Goal: Task Accomplishment & Management: Complete application form

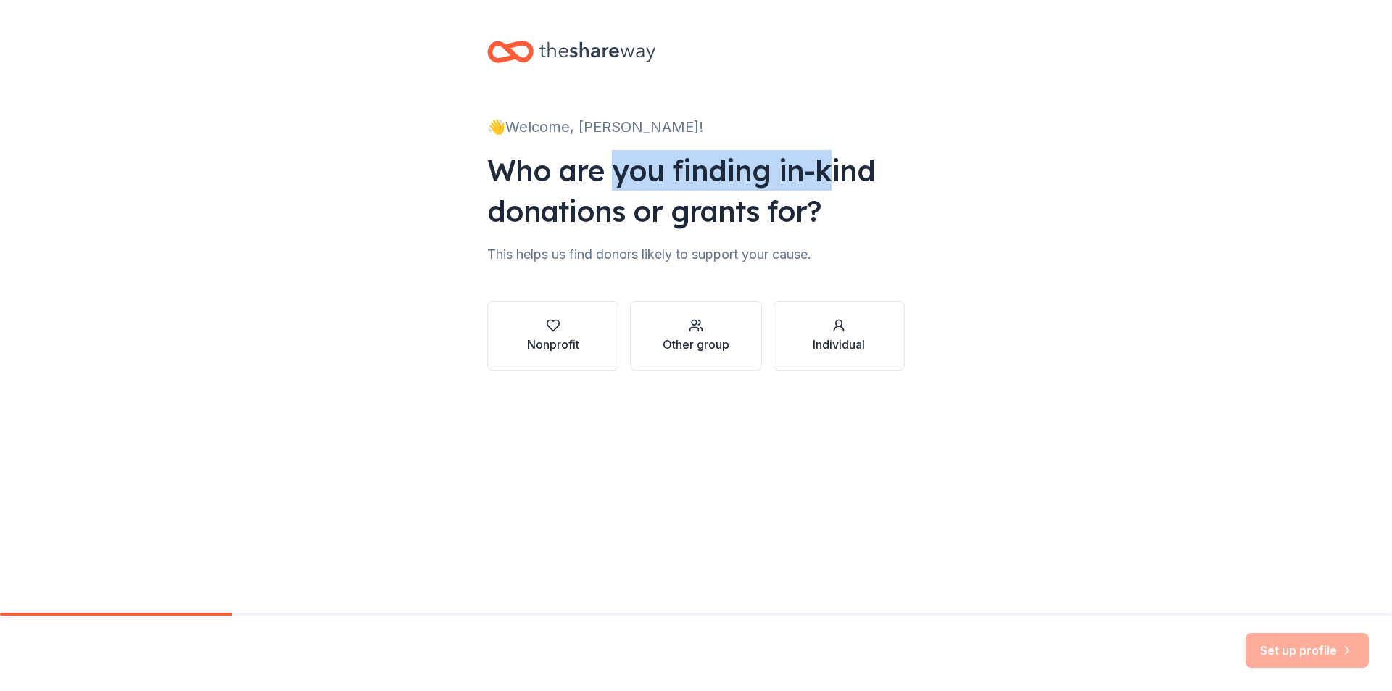
drag, startPoint x: 612, startPoint y: 178, endPoint x: 822, endPoint y: 157, distance: 211.4
click at [822, 157] on div "Who are you finding in-kind donations or grants for?" at bounding box center [696, 190] width 418 height 81
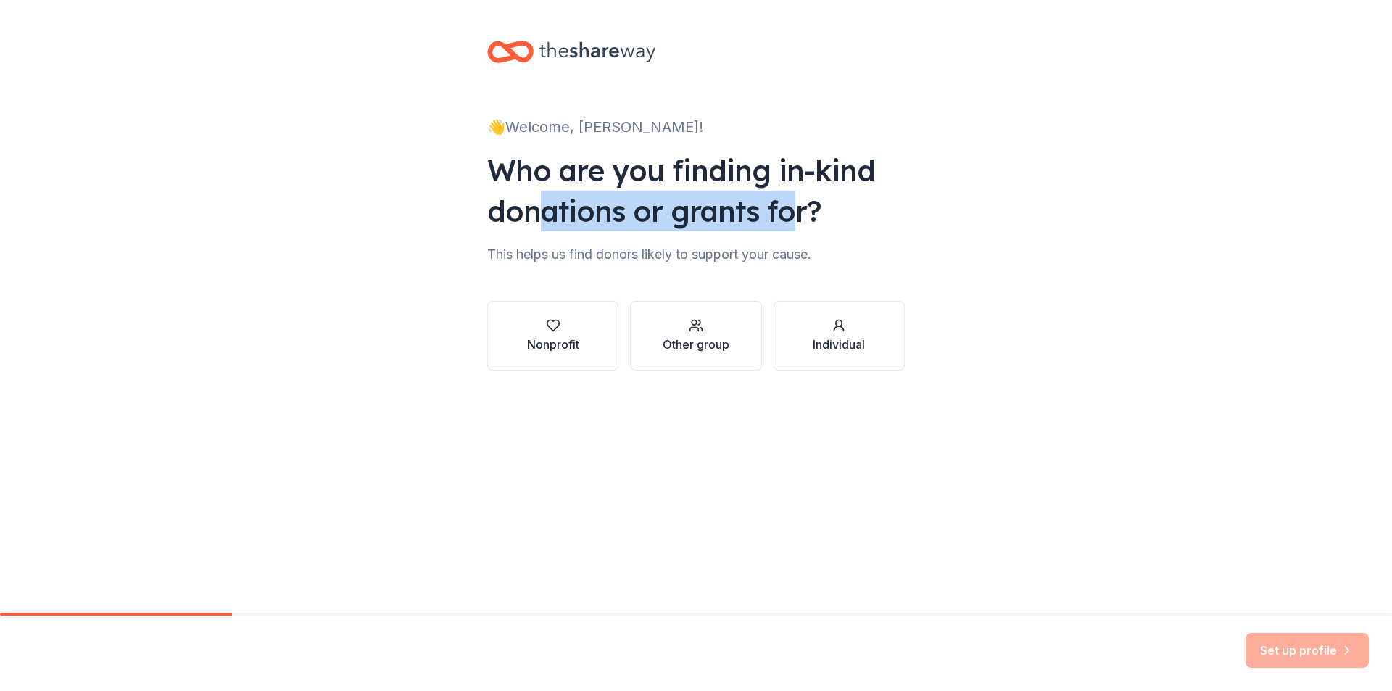
drag, startPoint x: 539, startPoint y: 215, endPoint x: 790, endPoint y: 221, distance: 251.7
click at [790, 221] on div "Who are you finding in-kind donations or grants for?" at bounding box center [696, 190] width 418 height 81
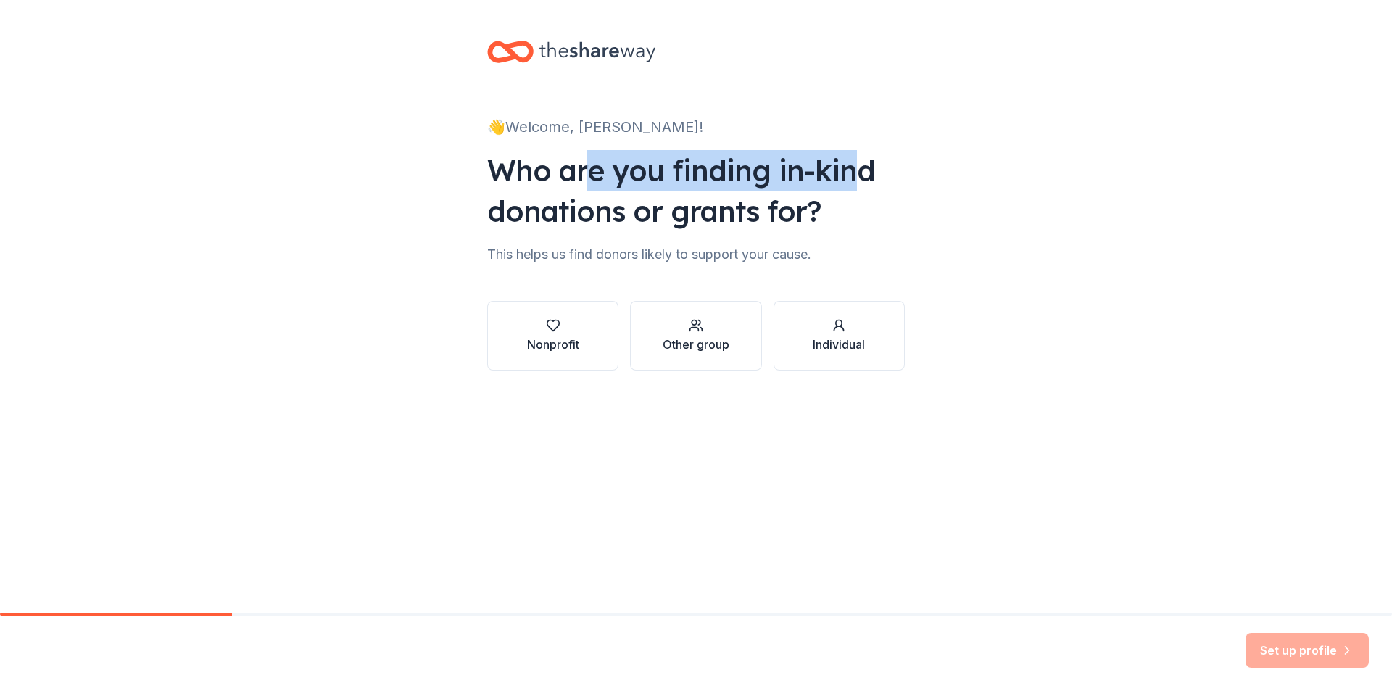
drag, startPoint x: 589, startPoint y: 170, endPoint x: 848, endPoint y: 172, distance: 258.9
click at [848, 172] on div "Who are you finding in-kind donations or grants for?" at bounding box center [696, 190] width 418 height 81
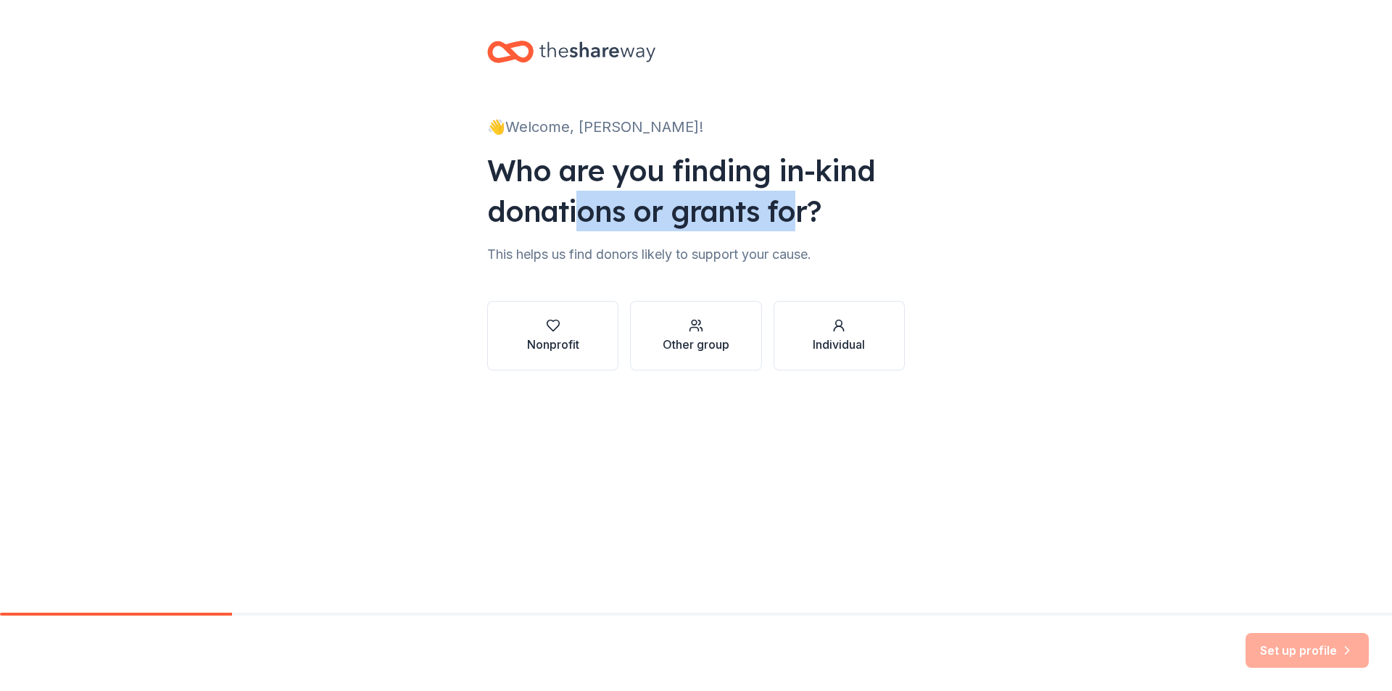
drag, startPoint x: 577, startPoint y: 226, endPoint x: 798, endPoint y: 213, distance: 221.5
click at [798, 213] on div "Who are you finding in-kind donations or grants for?" at bounding box center [696, 190] width 418 height 81
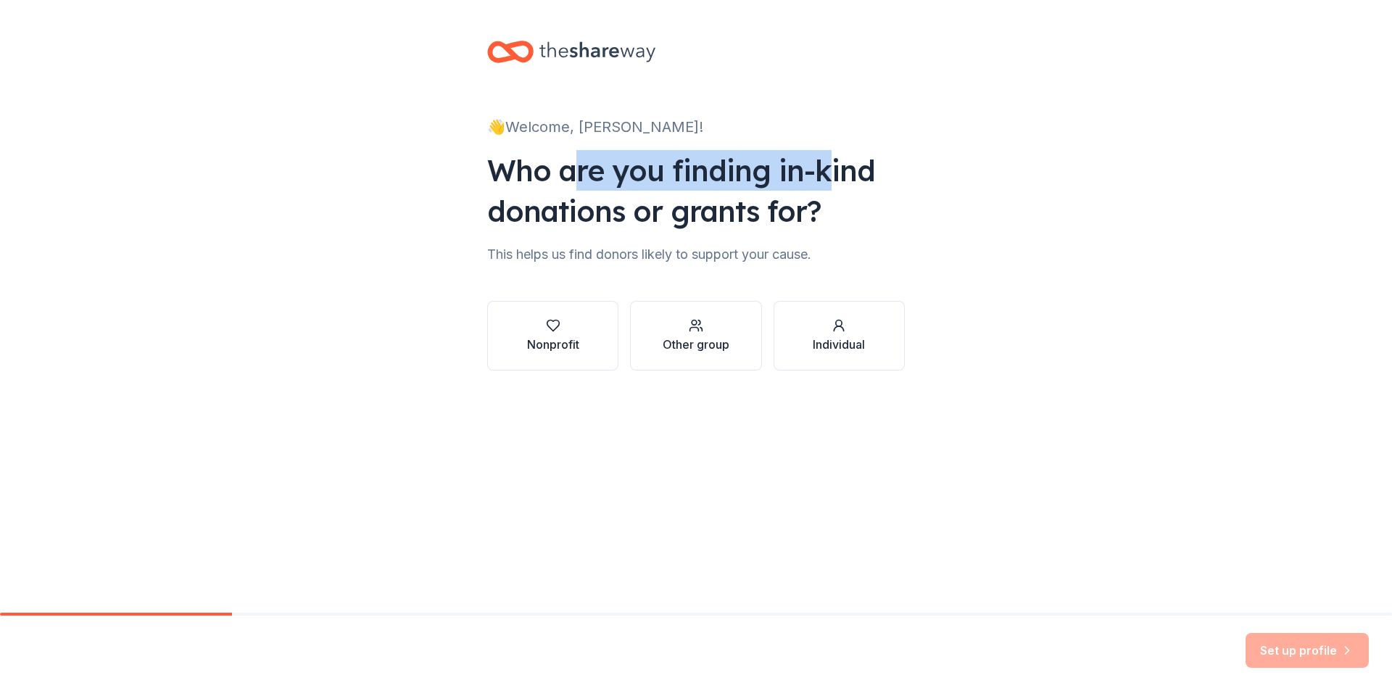
drag, startPoint x: 582, startPoint y: 181, endPoint x: 837, endPoint y: 189, distance: 255.4
click at [837, 189] on div "Who are you finding in-kind donations or grants for?" at bounding box center [696, 190] width 418 height 81
click at [838, 189] on div "Who are you finding in-kind donations or grants for?" at bounding box center [696, 190] width 418 height 81
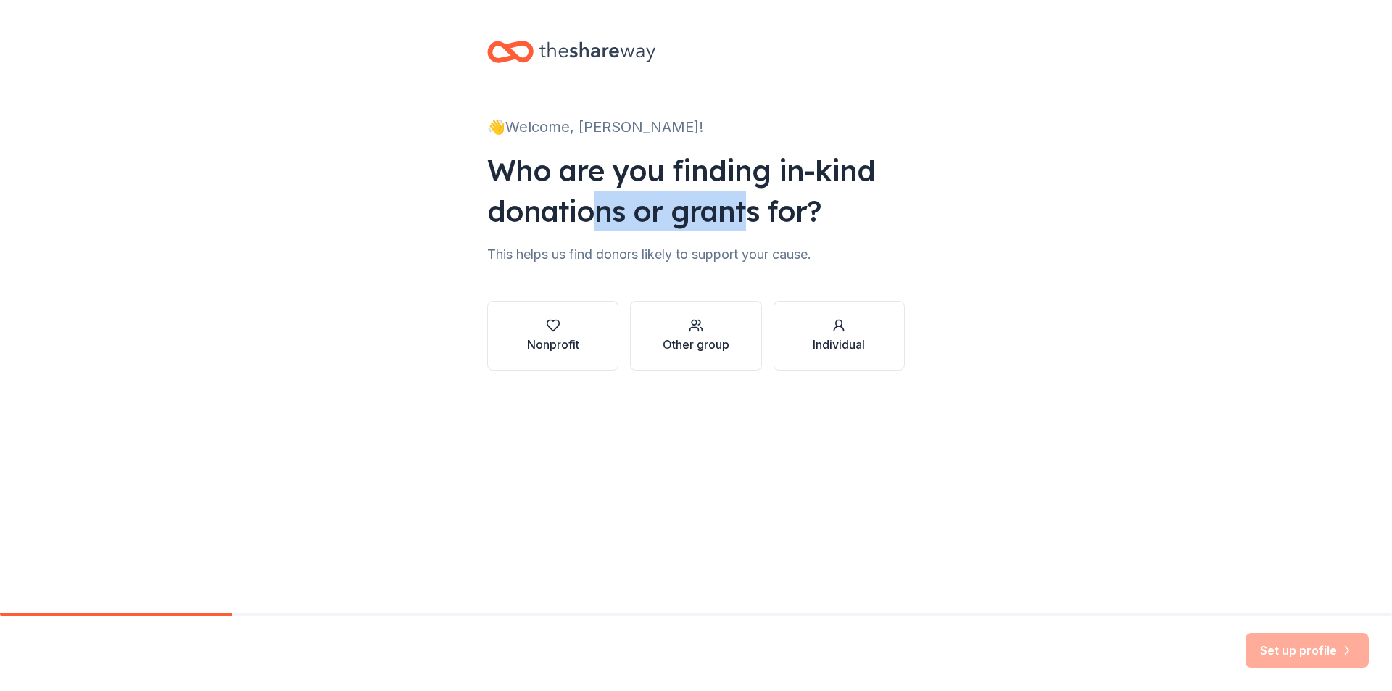
drag, startPoint x: 585, startPoint y: 213, endPoint x: 747, endPoint y: 211, distance: 161.7
click at [746, 211] on div "Who are you finding in-kind donations or grants for?" at bounding box center [696, 190] width 418 height 81
click at [747, 211] on div "Who are you finding in-kind donations or grants for?" at bounding box center [696, 190] width 418 height 81
click at [701, 352] on div "Other group" at bounding box center [696, 344] width 67 height 17
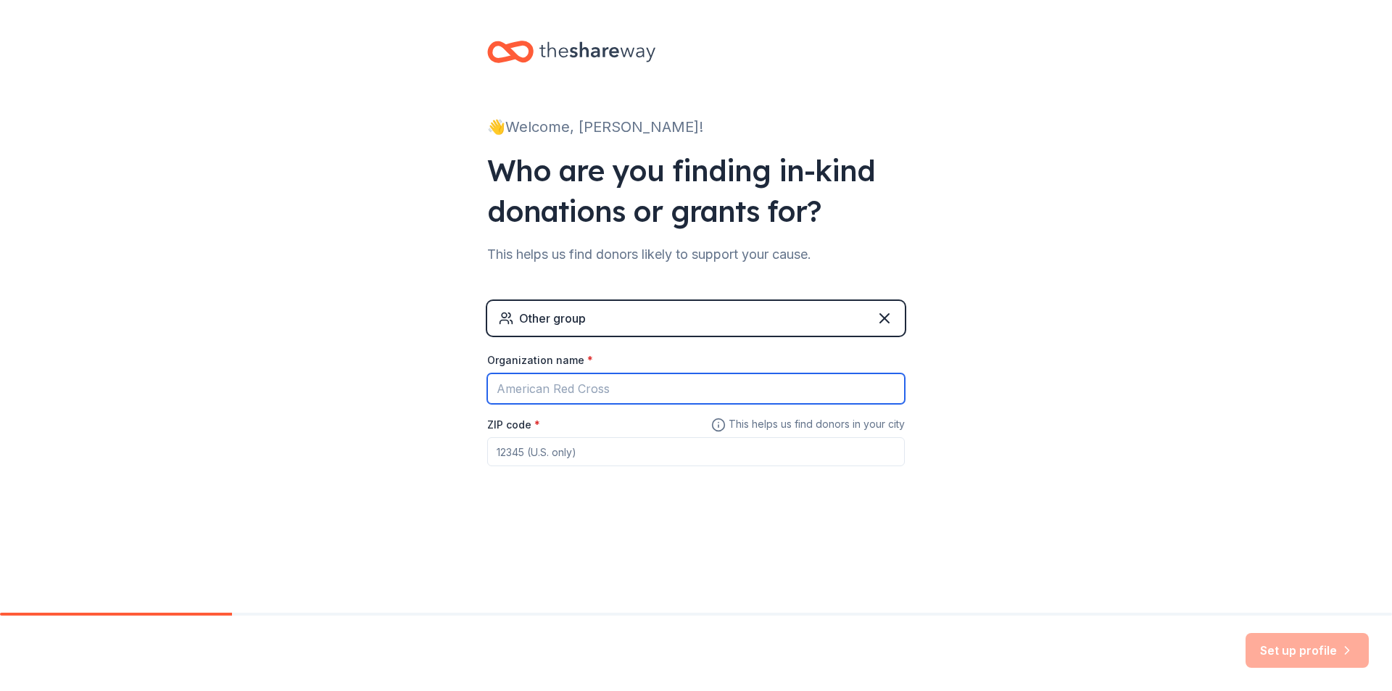
click at [627, 384] on input "Organization name *" at bounding box center [696, 388] width 418 height 30
type input "Onslow County Department of Social Services"
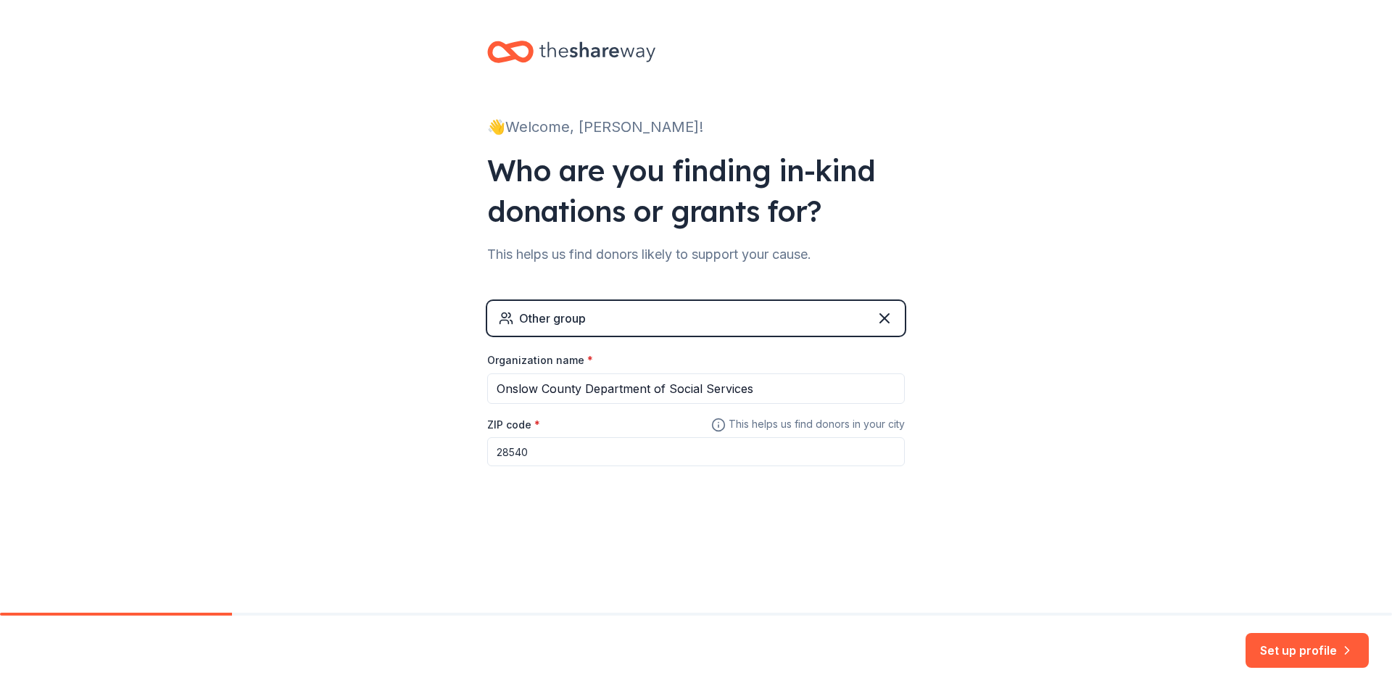
type input "28540"
click at [1292, 634] on button "Set up profile" at bounding box center [1307, 650] width 123 height 35
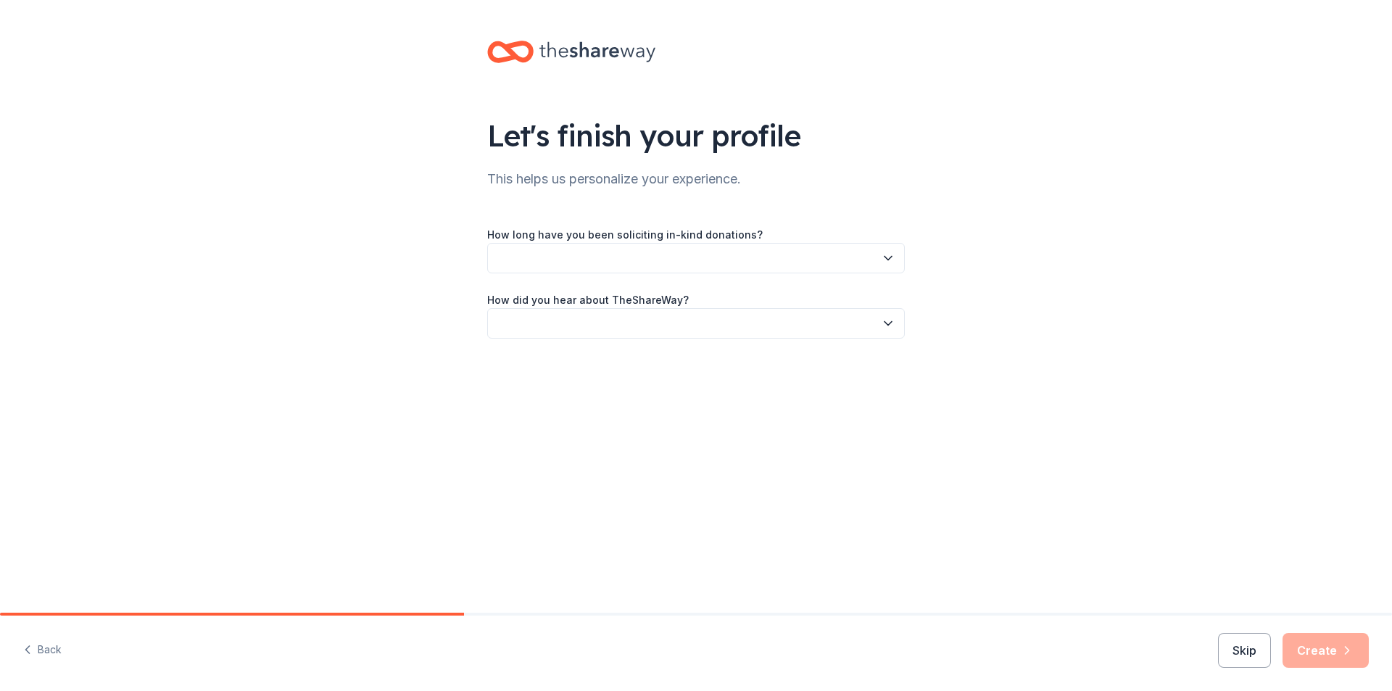
click at [581, 260] on button "button" at bounding box center [696, 258] width 418 height 30
click at [582, 294] on div "This is my first time!" at bounding box center [549, 297] width 92 height 17
click at [569, 325] on button "button" at bounding box center [696, 323] width 418 height 30
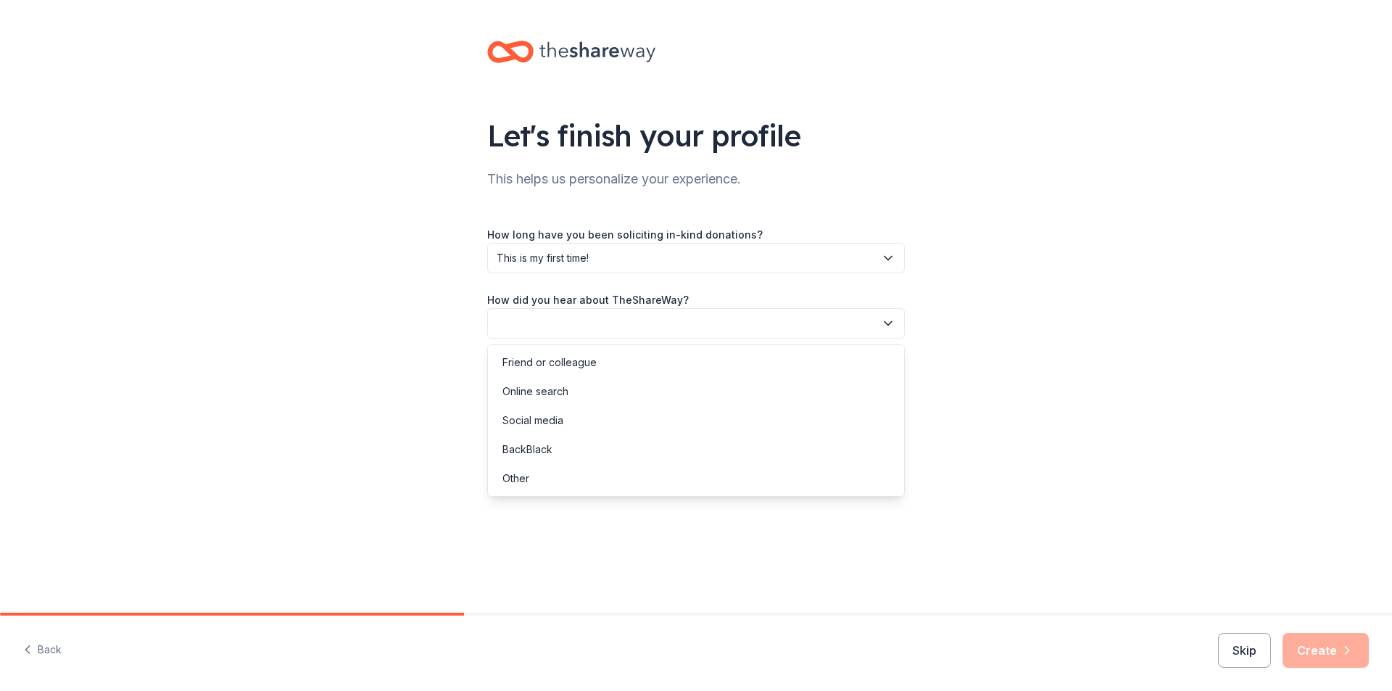
click at [563, 394] on div "Online search" at bounding box center [536, 391] width 66 height 17
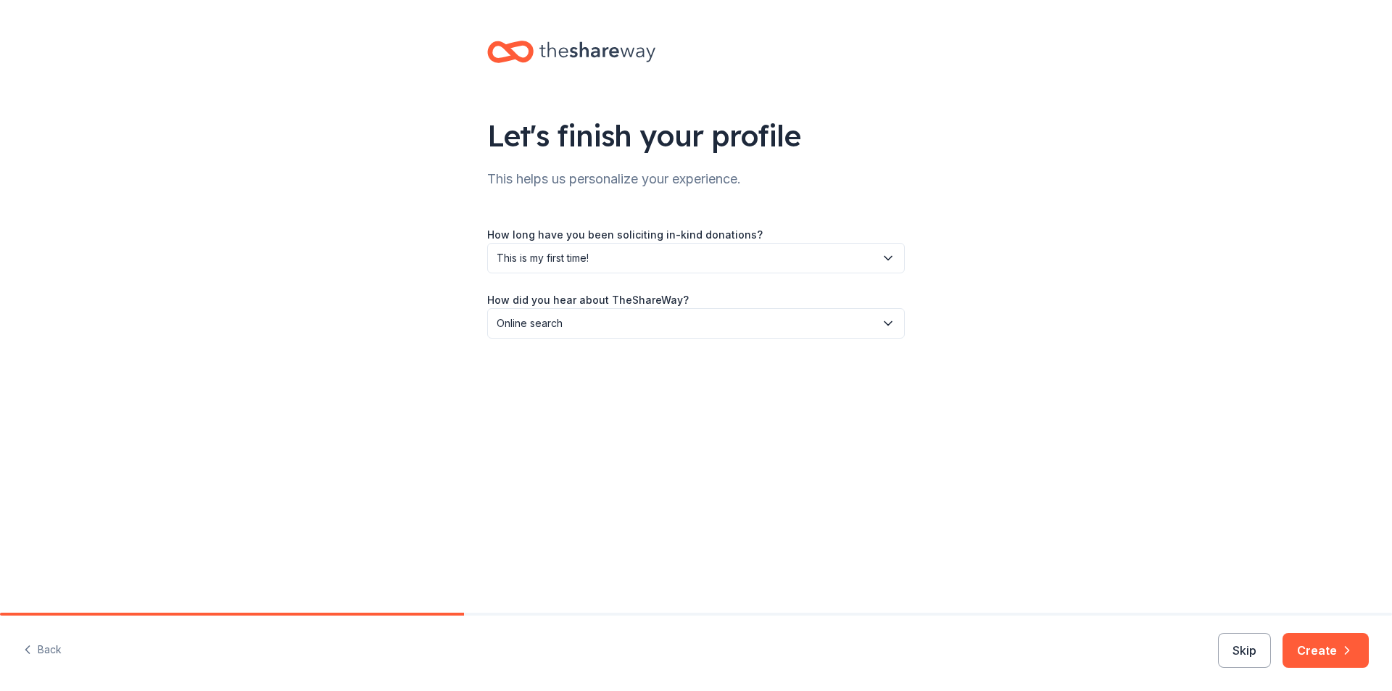
click at [1317, 648] on button "Create" at bounding box center [1326, 650] width 86 height 35
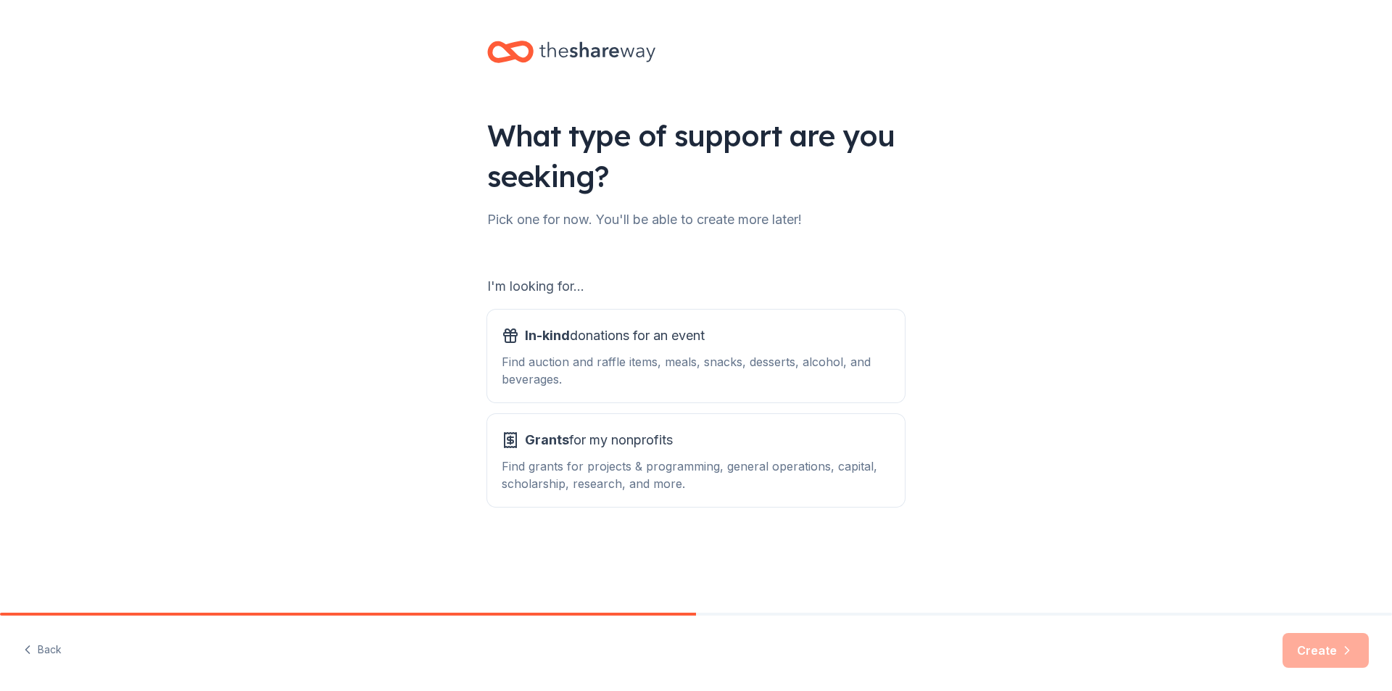
click at [585, 348] on div "In-kind donations for an event Find auction and raffle items, meals, snacks, de…" at bounding box center [696, 356] width 389 height 64
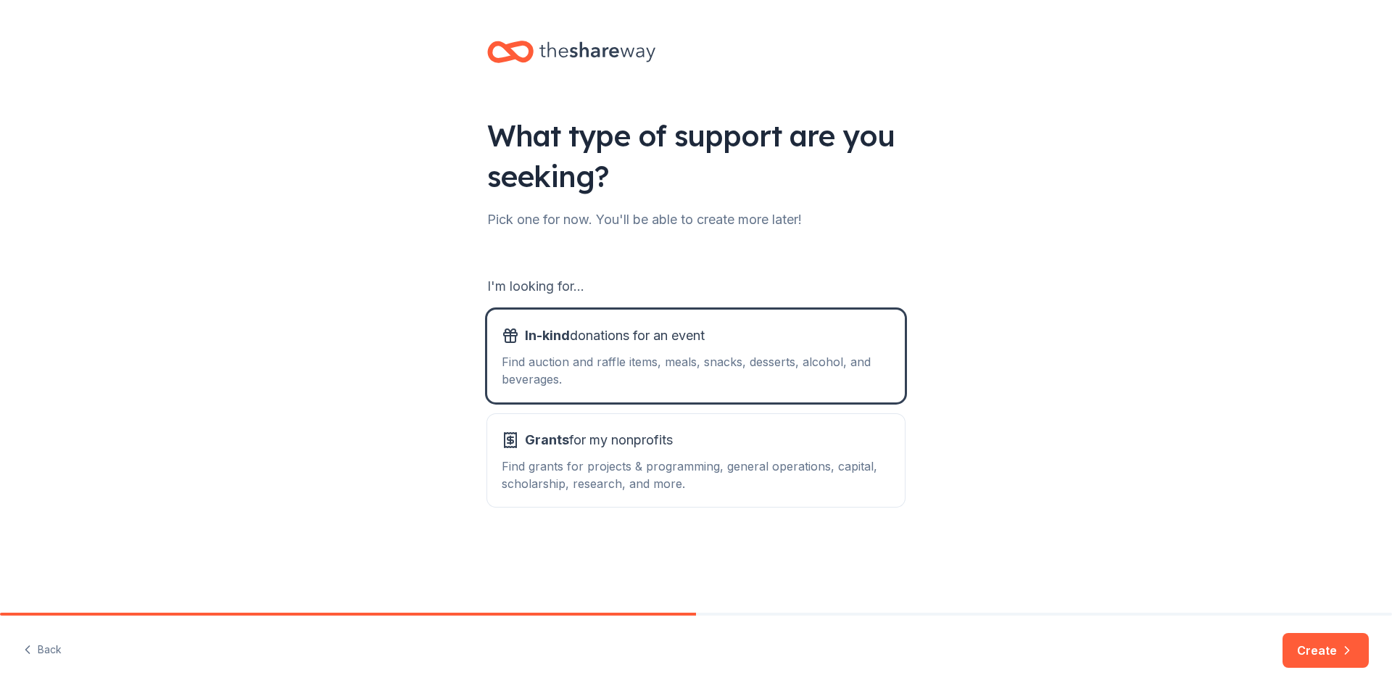
click at [1320, 643] on button "Create" at bounding box center [1326, 650] width 86 height 35
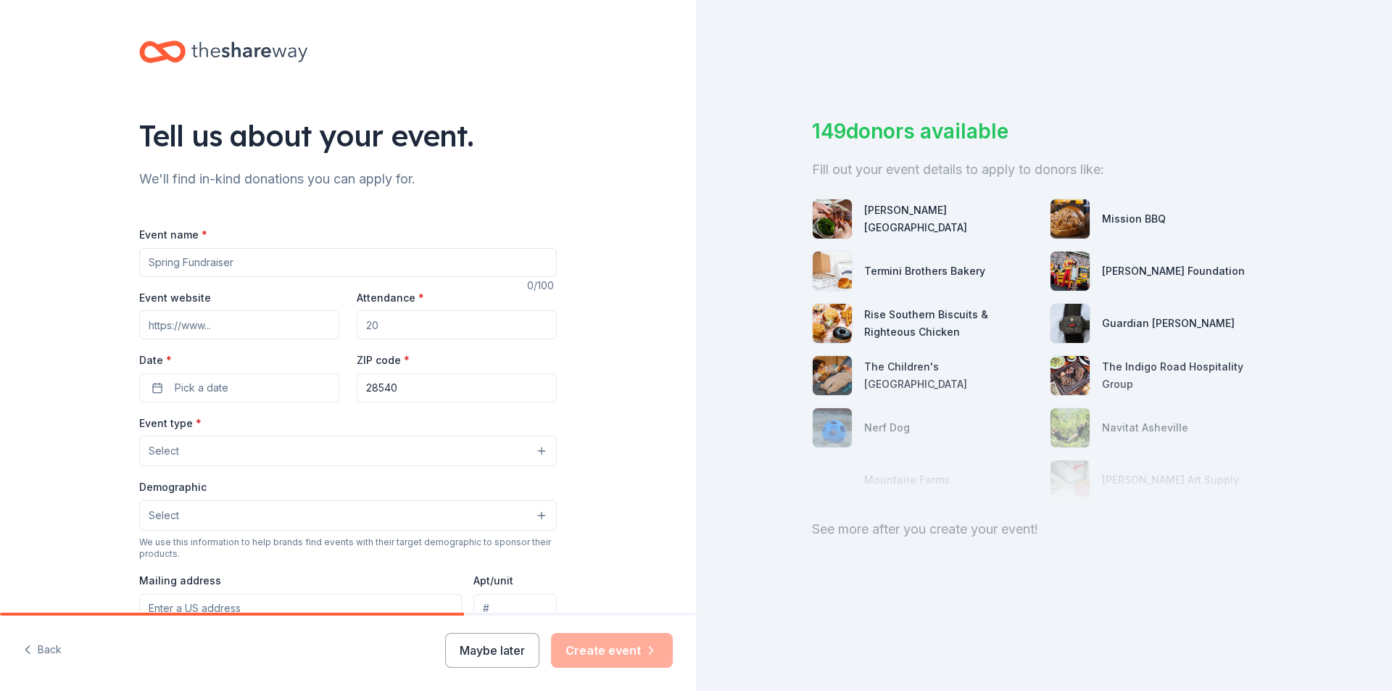
click at [218, 265] on input "Event name *" at bounding box center [348, 262] width 418 height 29
type input "August LINKS Meeting"
click at [389, 333] on input "Attendance *" at bounding box center [457, 324] width 200 height 29
type input "1"
type input "18"
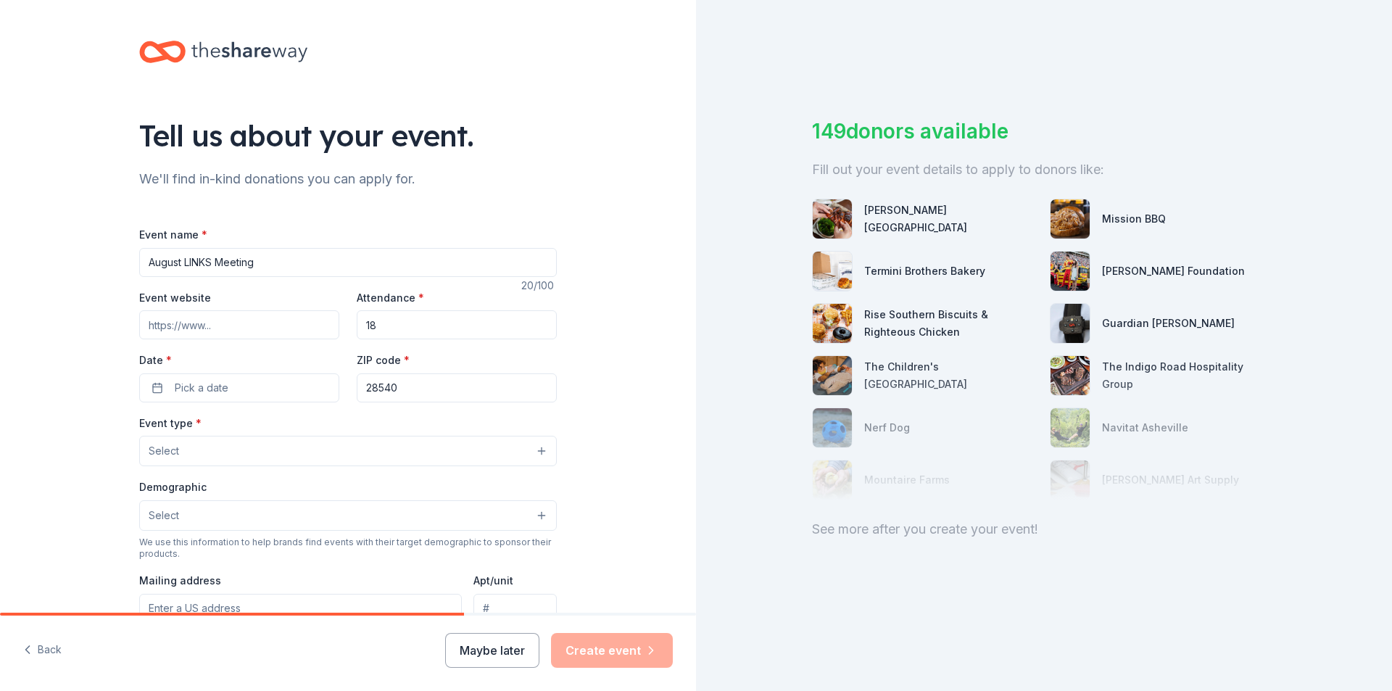
click at [183, 393] on span "Pick a date" at bounding box center [202, 387] width 54 height 17
click at [205, 610] on button "26" at bounding box center [208, 608] width 26 height 26
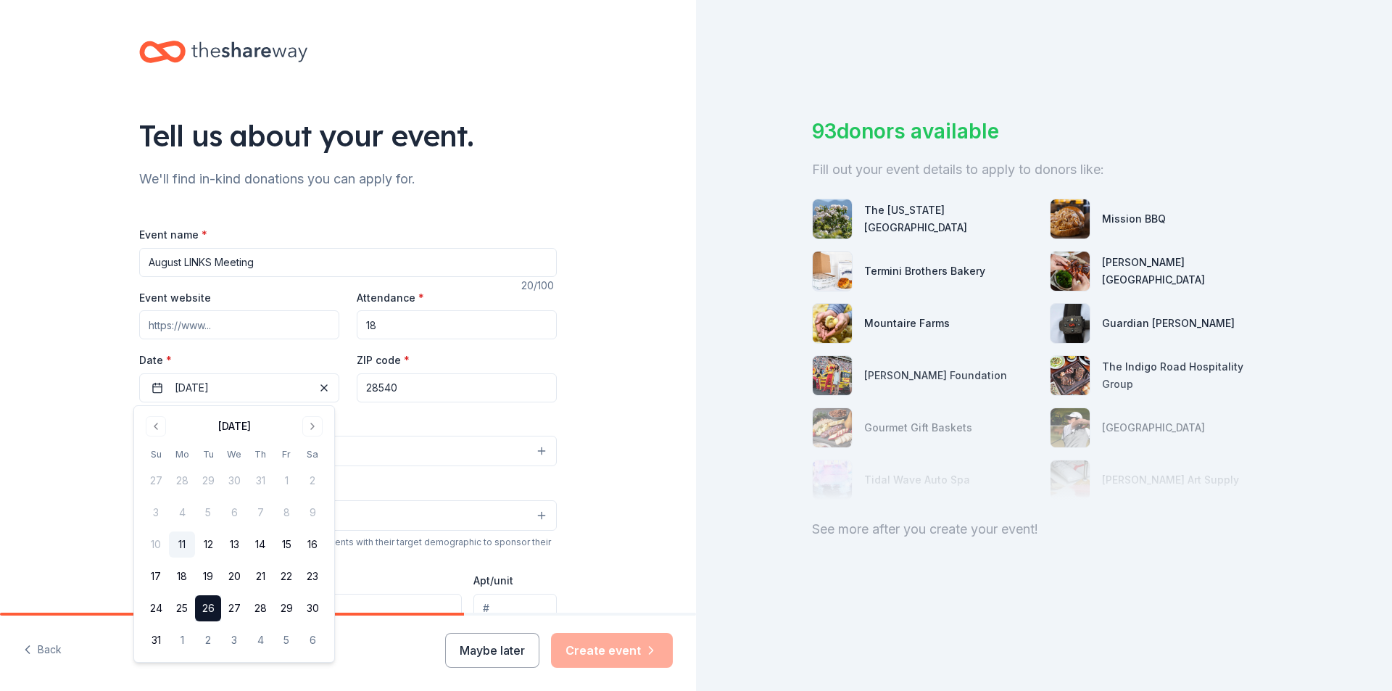
click at [194, 326] on input "Event website" at bounding box center [239, 324] width 200 height 29
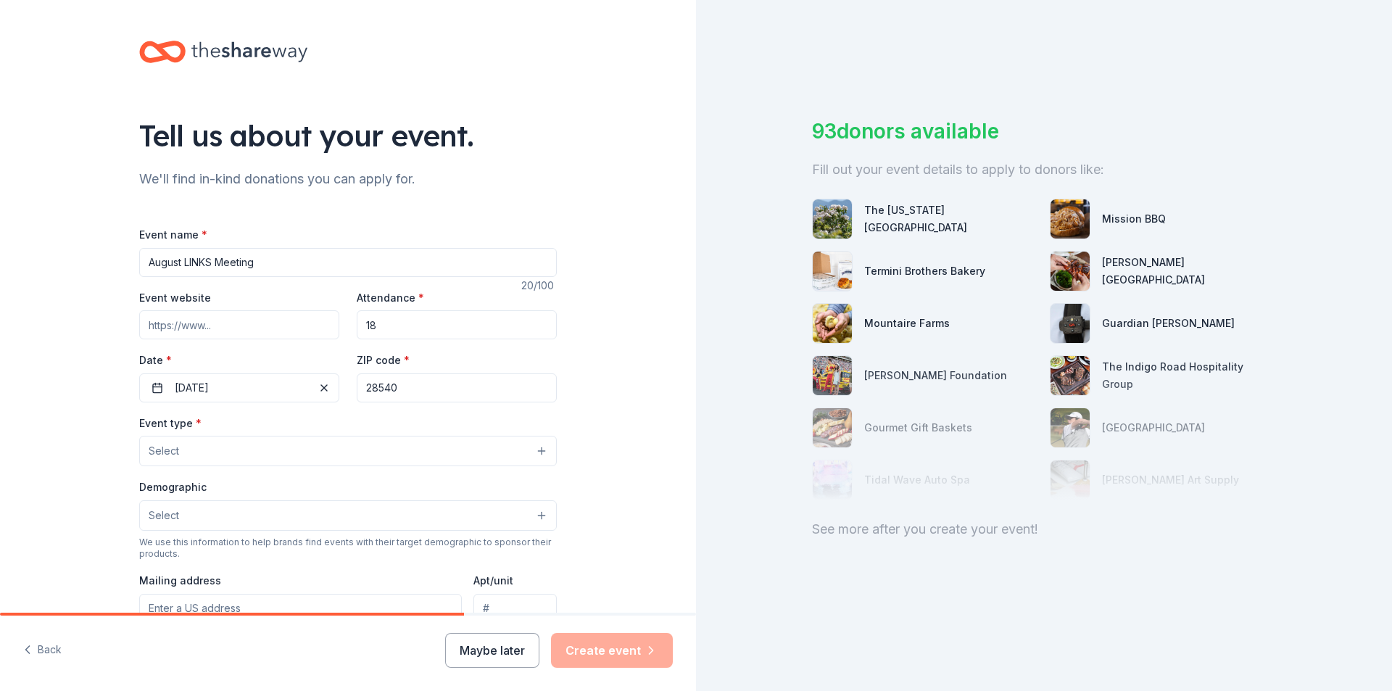
paste input "[URL][DOMAIN_NAME]"
type input "[URL][DOMAIN_NAME]"
click at [257, 449] on button "Select" at bounding box center [348, 451] width 418 height 30
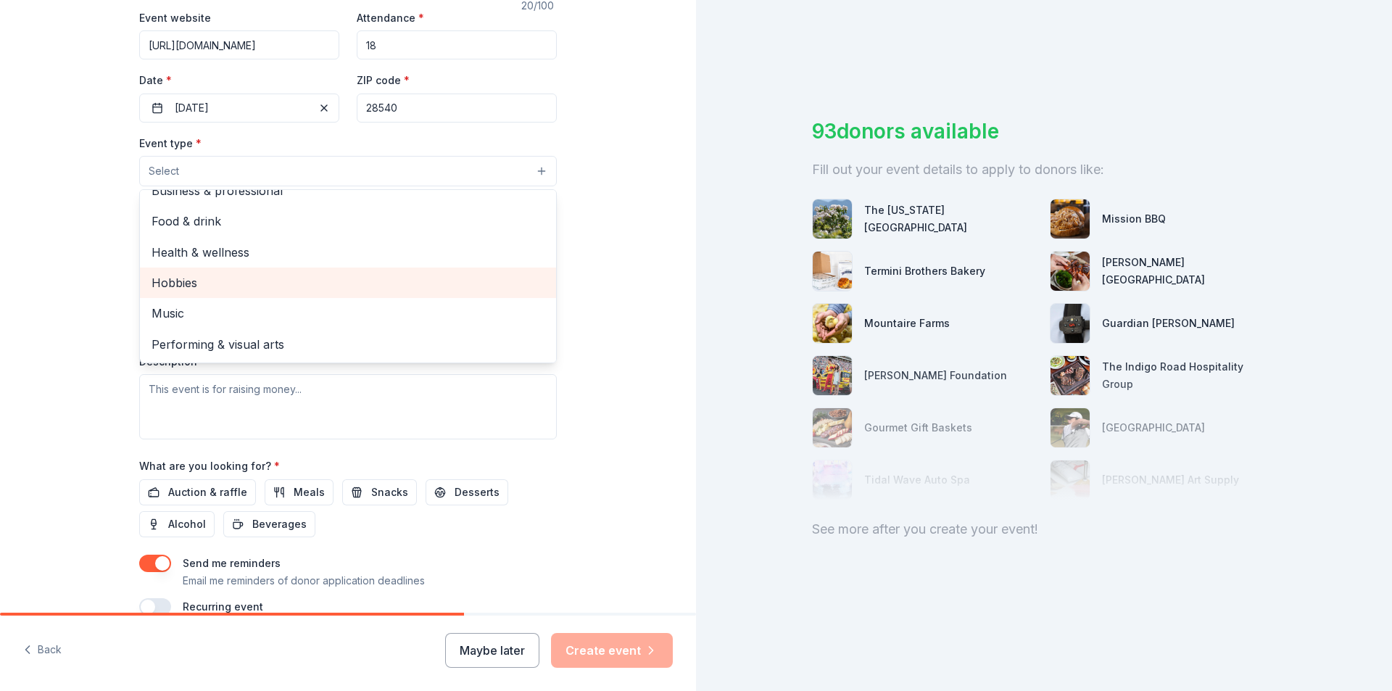
scroll to position [0, 0]
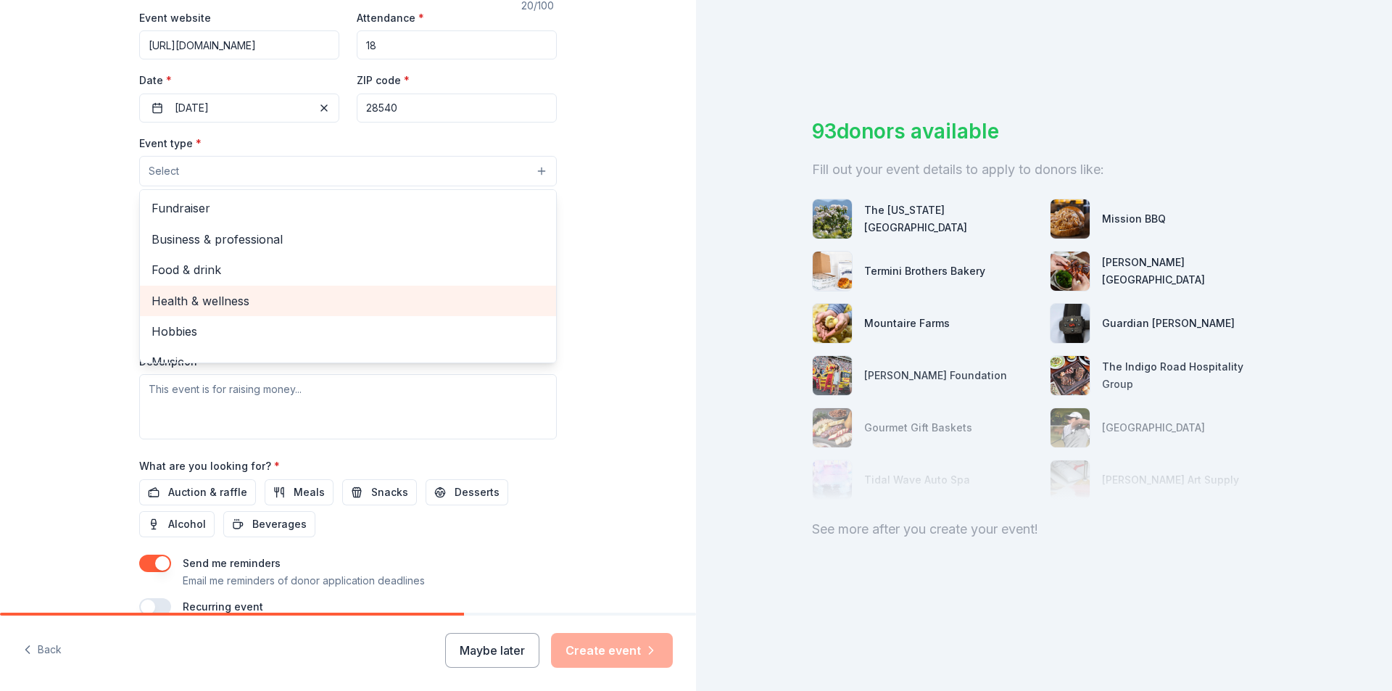
click at [239, 300] on span "Health & wellness" at bounding box center [348, 301] width 393 height 19
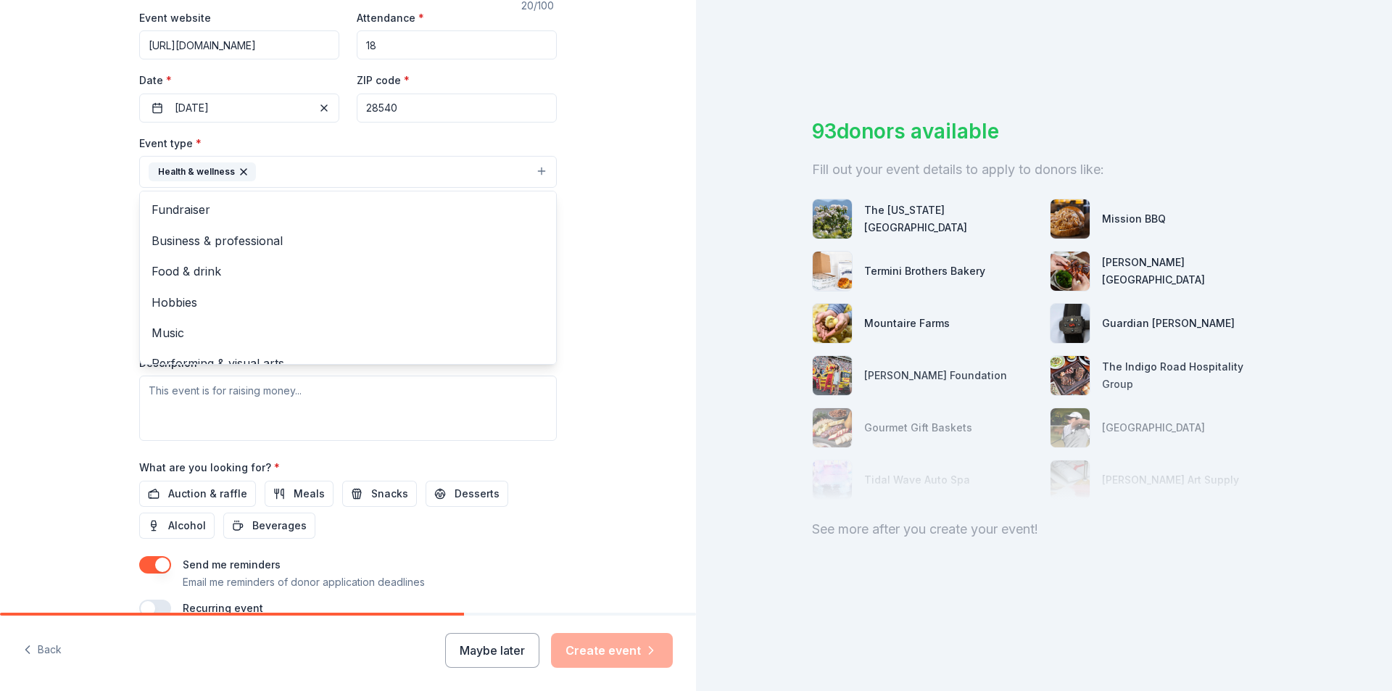
click at [49, 250] on div "Tell us about your event. We'll find in-kind donations you can apply for. Event…" at bounding box center [348, 203] width 696 height 967
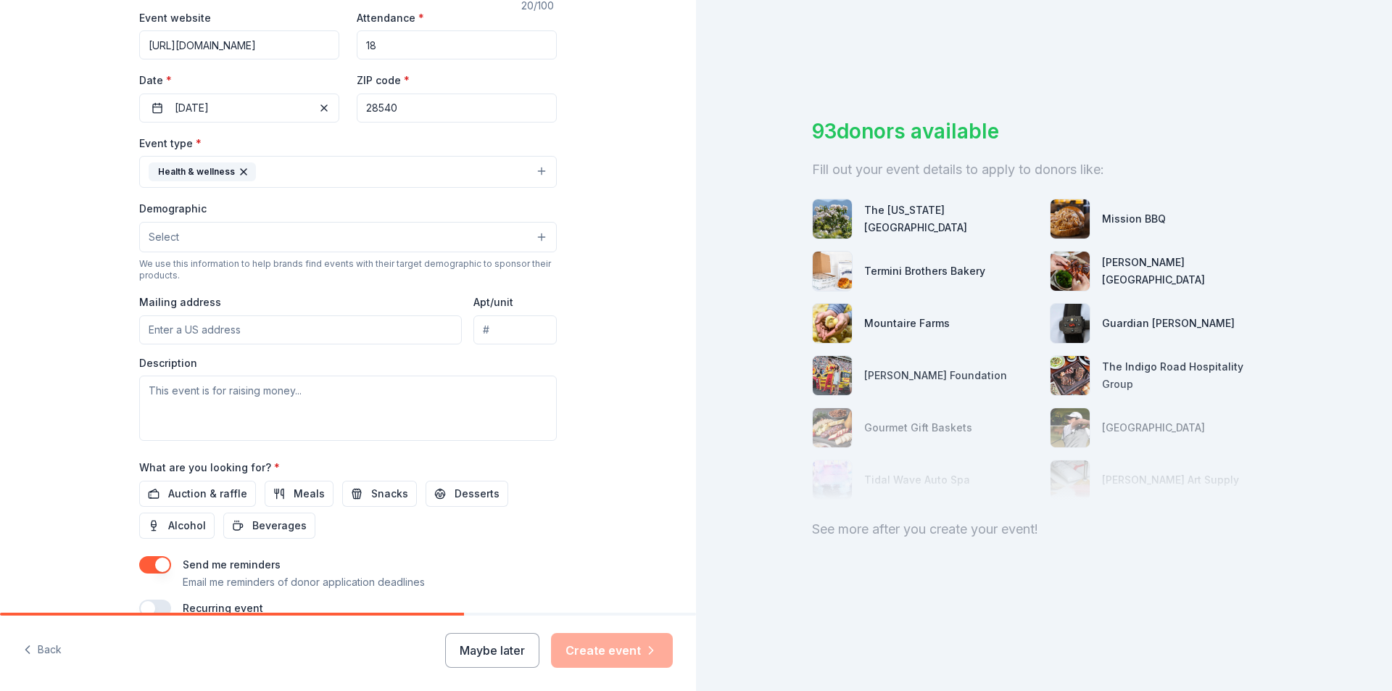
click at [234, 238] on button "Select" at bounding box center [348, 237] width 418 height 30
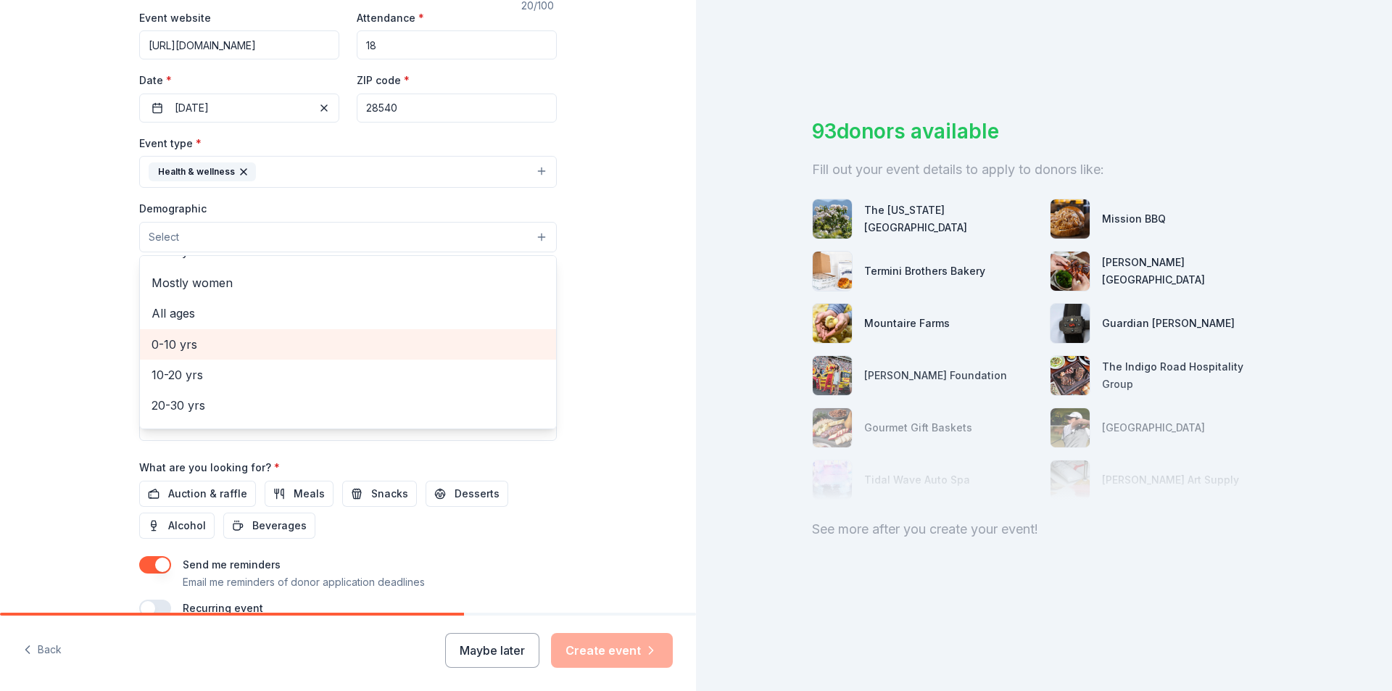
scroll to position [145, 0]
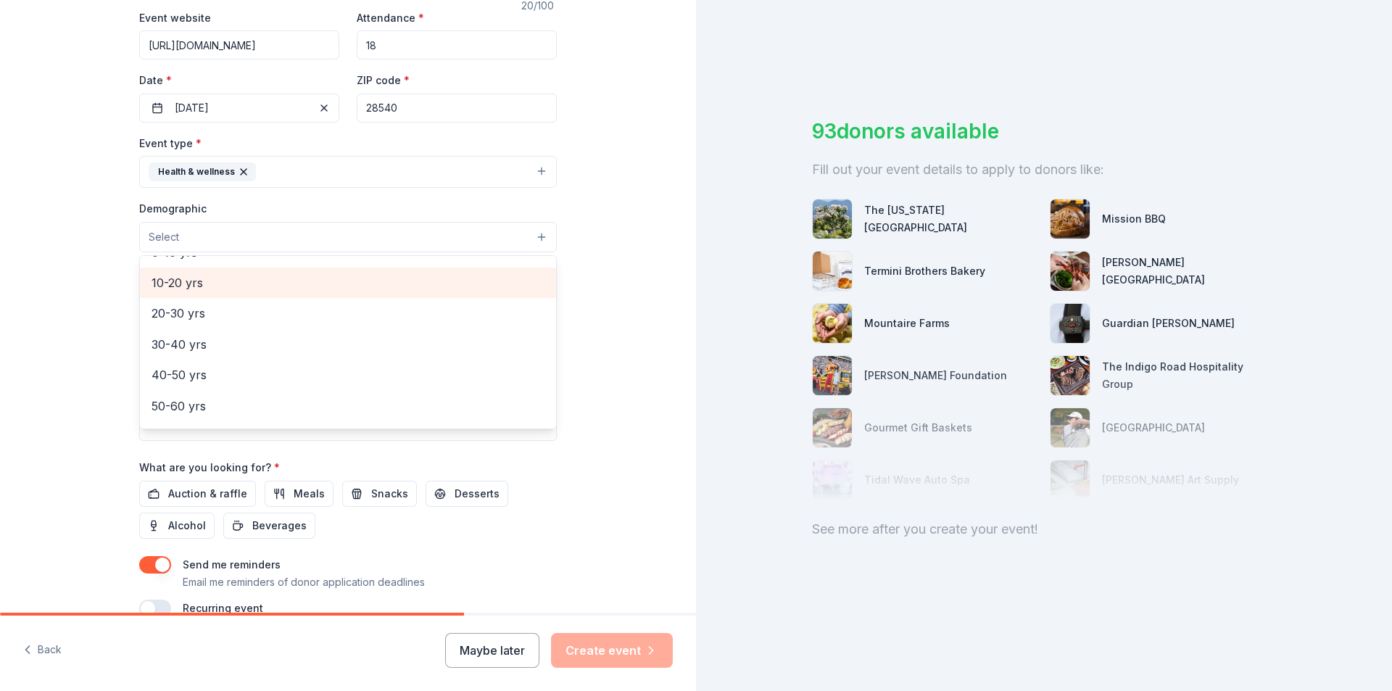
click at [198, 284] on span "10-20 yrs" at bounding box center [348, 282] width 393 height 19
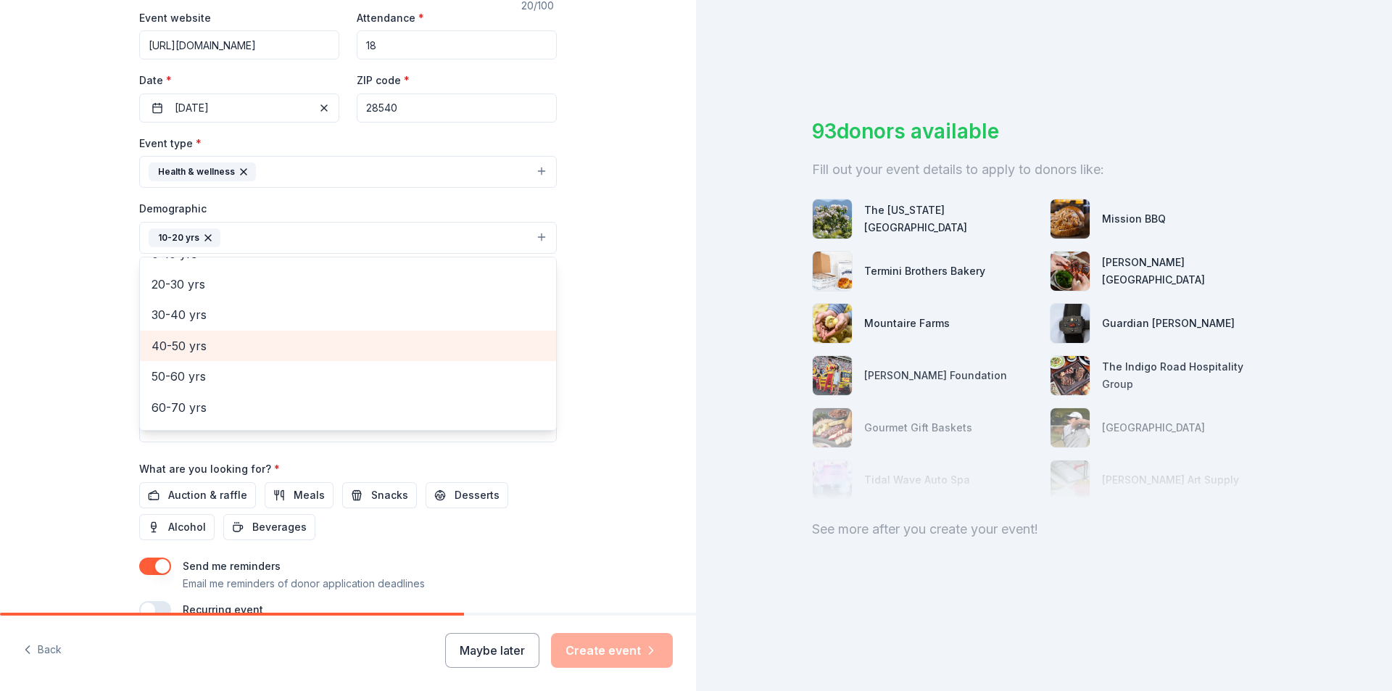
scroll to position [0, 0]
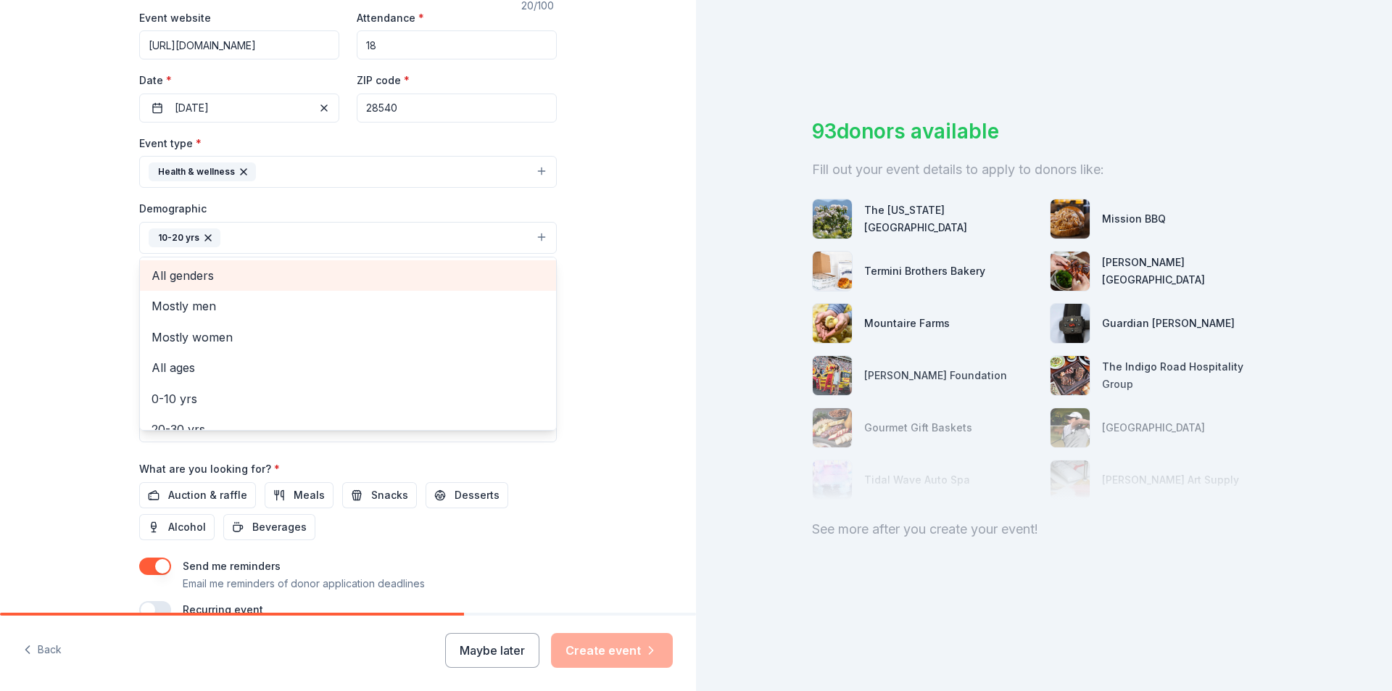
click at [226, 268] on span "All genders" at bounding box center [348, 275] width 393 height 19
click at [121, 325] on div "Tell us about your event. We'll find in-kind donations you can apply for. Event…" at bounding box center [348, 204] width 464 height 968
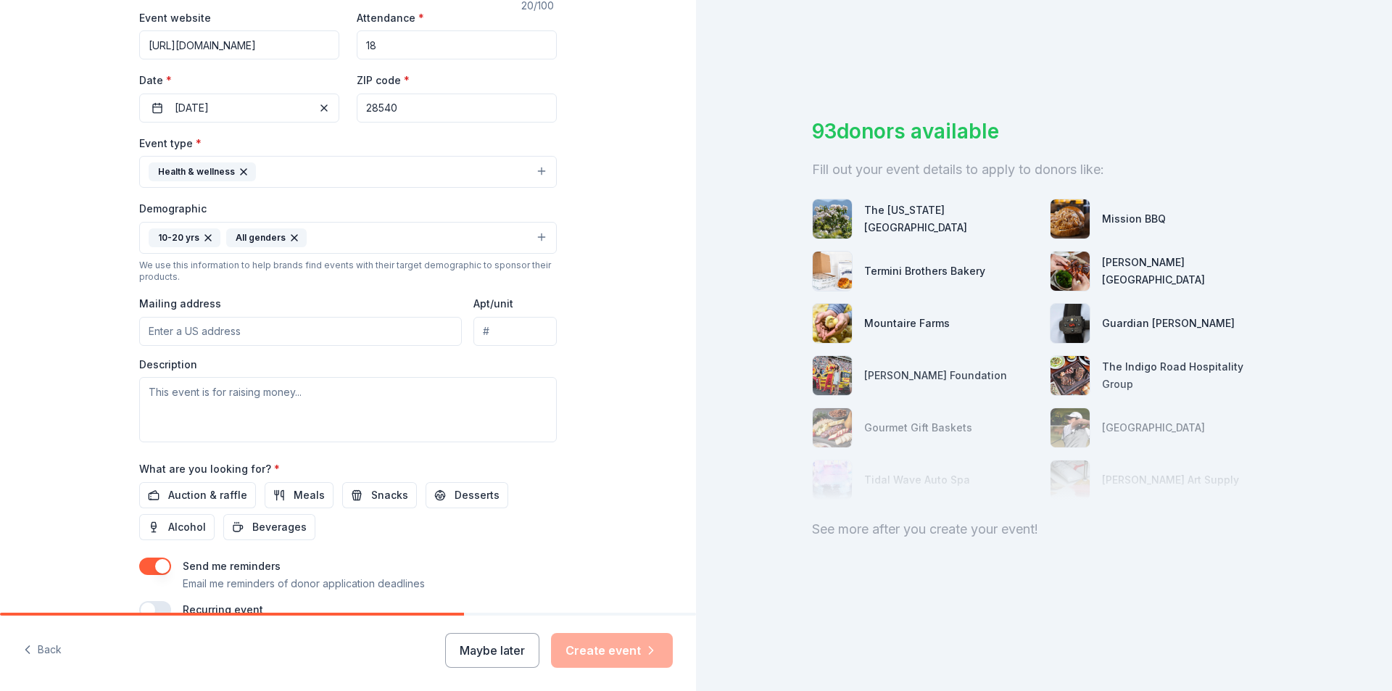
click at [236, 331] on input "Mailing address" at bounding box center [300, 331] width 323 height 29
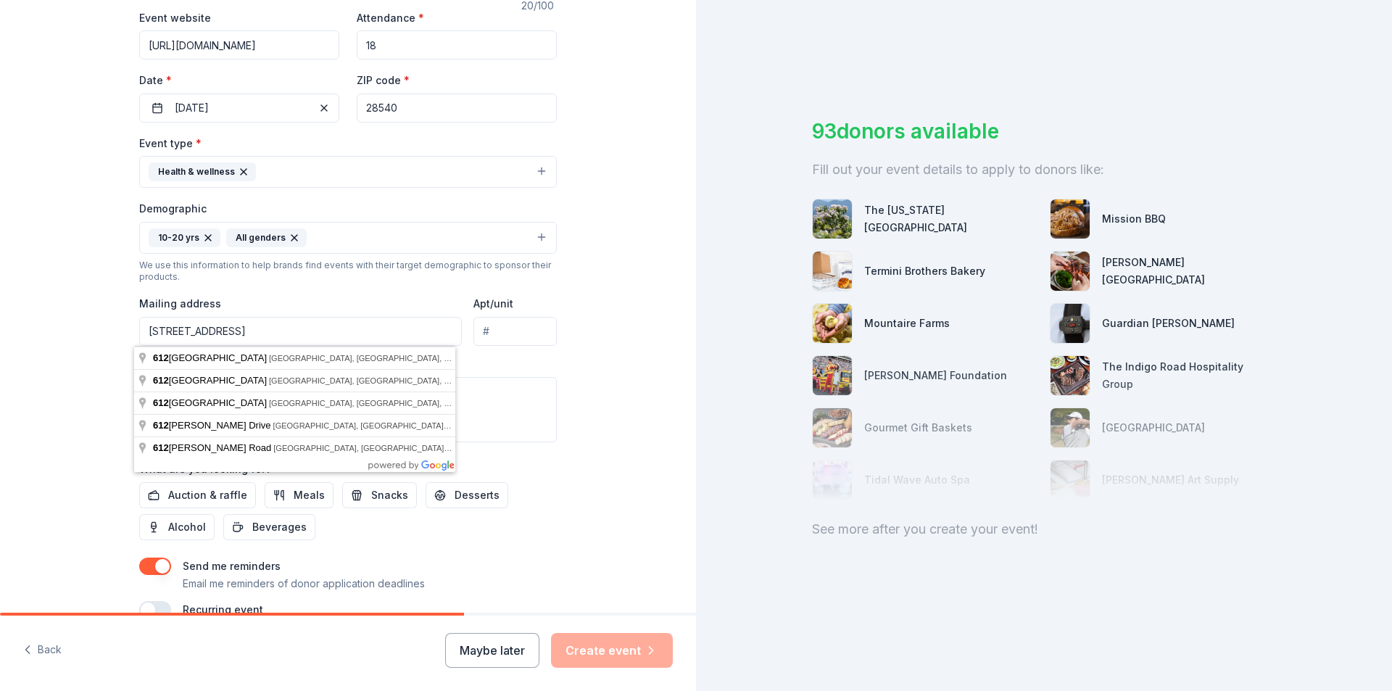
type input "[STREET_ADDRESS]"
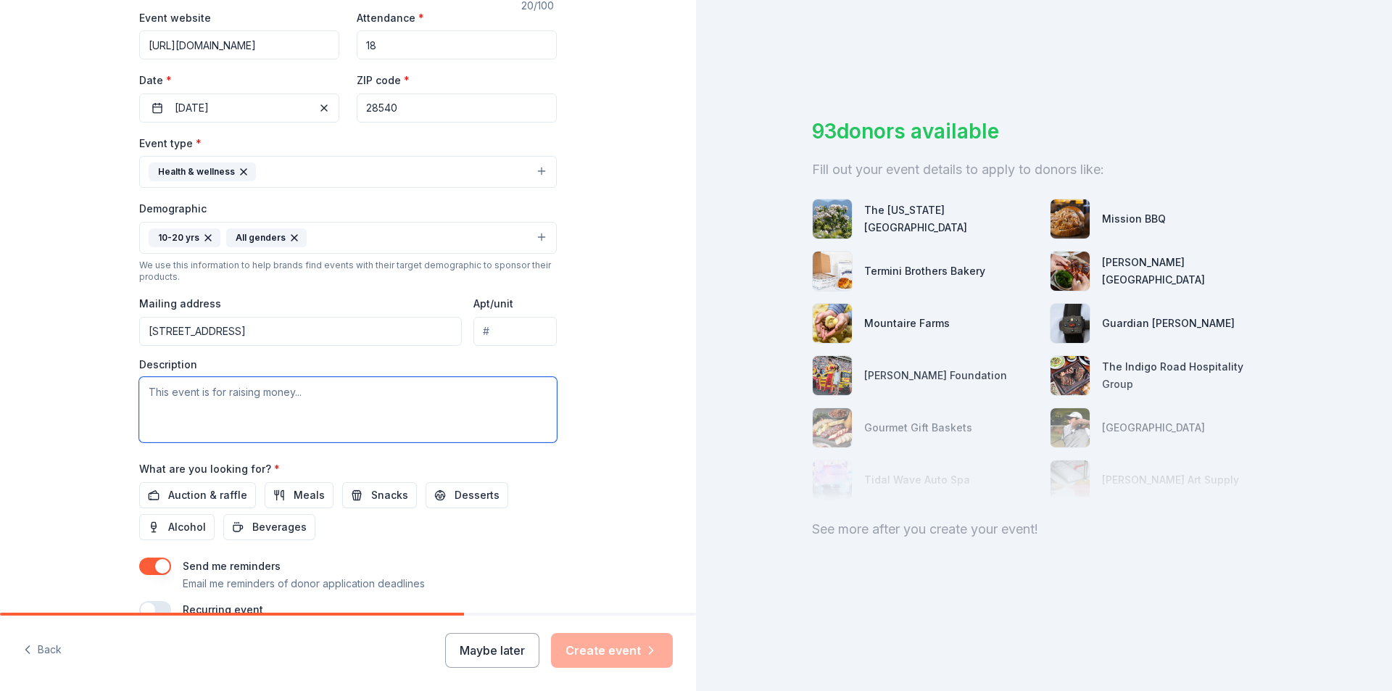
click at [259, 412] on textarea at bounding box center [348, 409] width 418 height 65
type textarea "T"
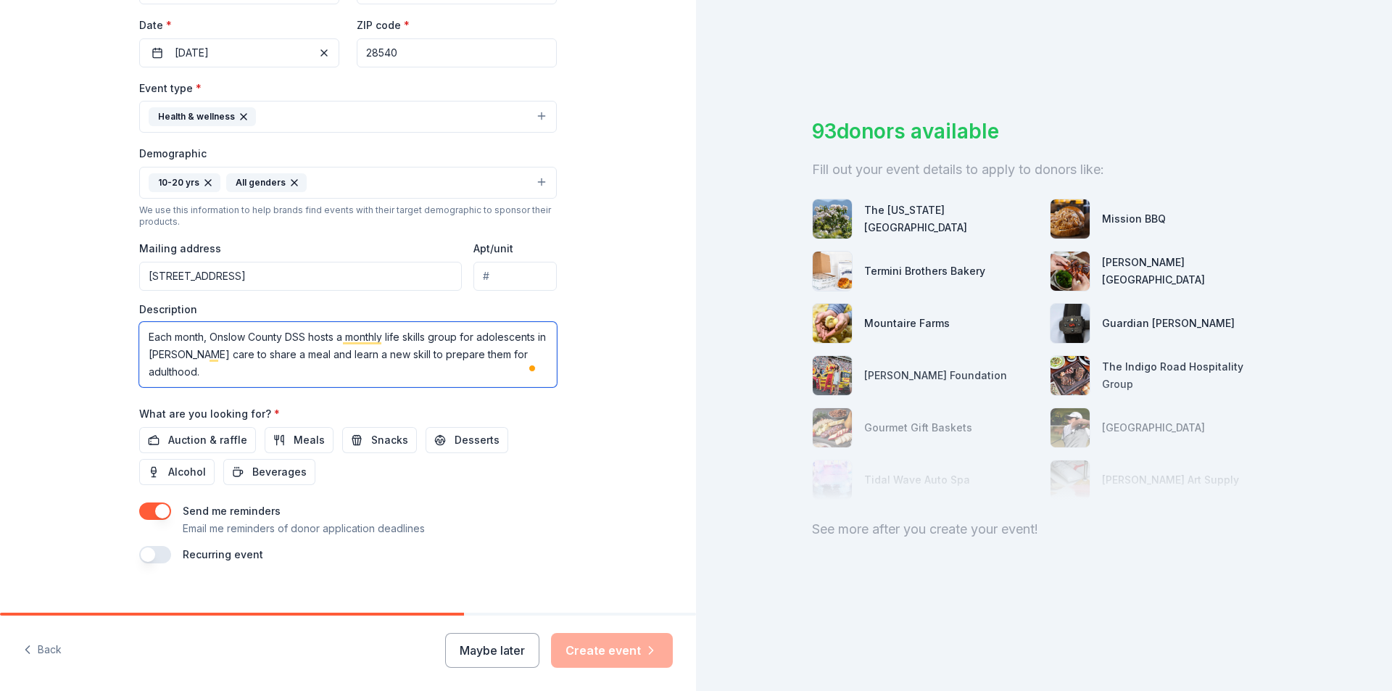
scroll to position [355, 0]
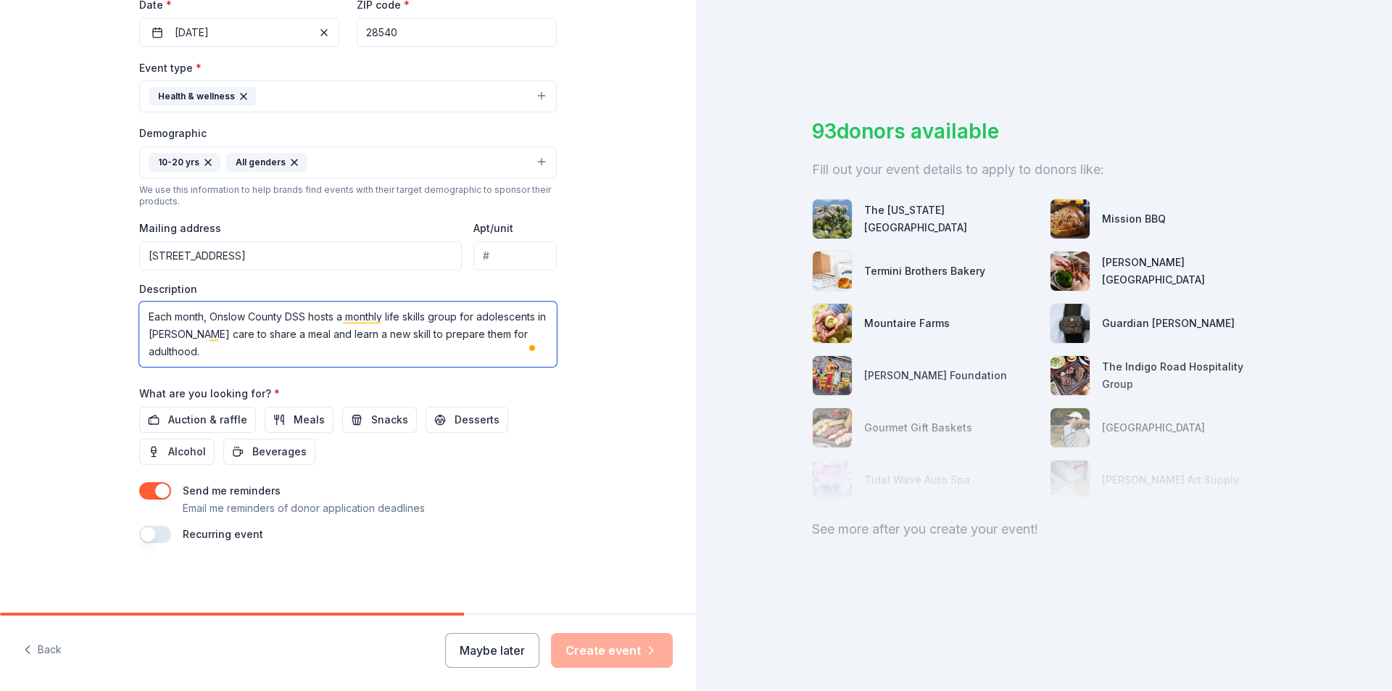
type textarea "Each month, Onslow County DSS hosts a monthly life skills group for adolescents…"
click at [302, 419] on span "Meals" at bounding box center [309, 419] width 31 height 17
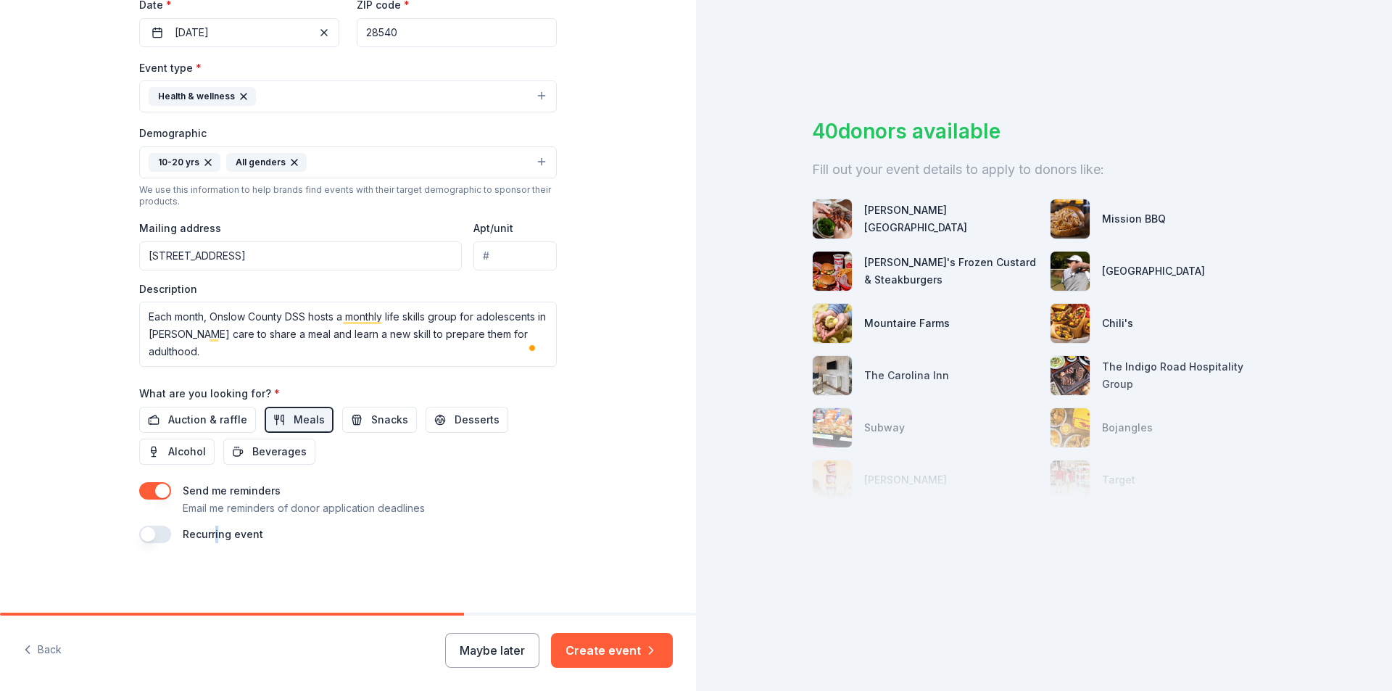
drag, startPoint x: 210, startPoint y: 530, endPoint x: 202, endPoint y: 532, distance: 8.3
click at [211, 530] on label "Recurring event" at bounding box center [223, 534] width 80 height 12
click at [158, 532] on button "button" at bounding box center [155, 534] width 32 height 17
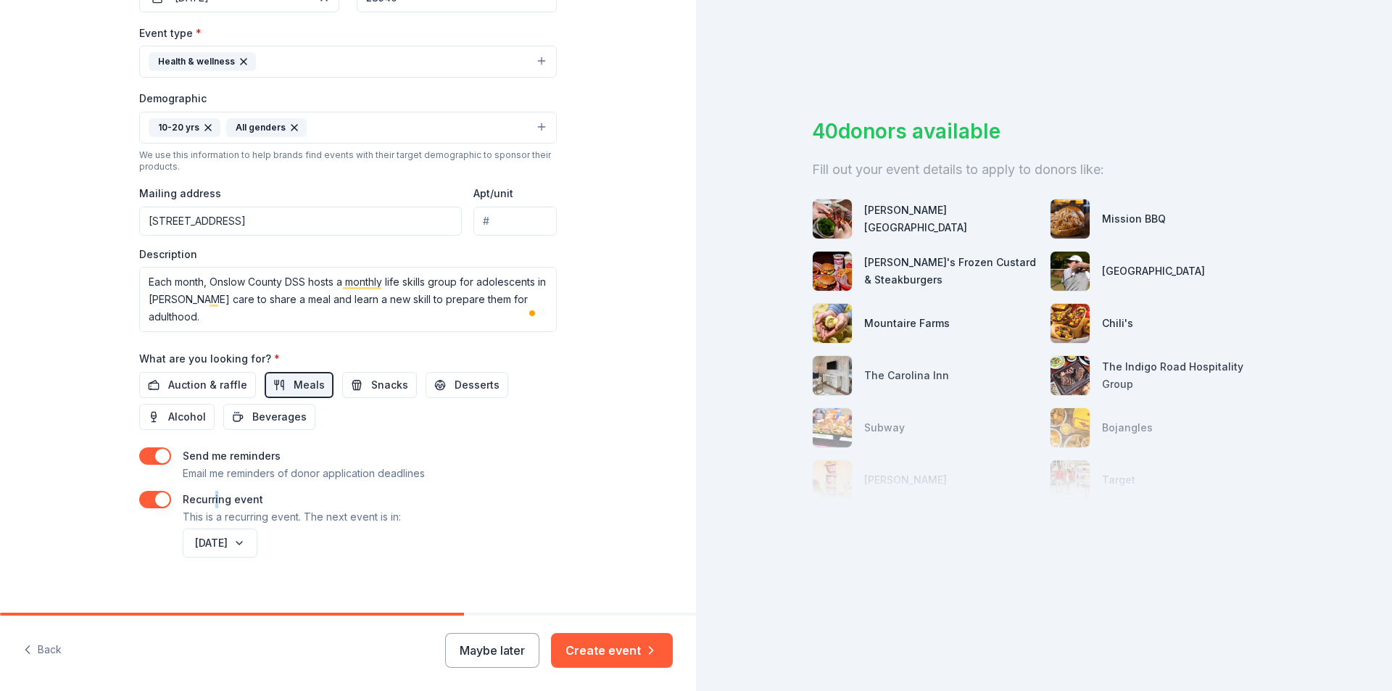
scroll to position [408, 0]
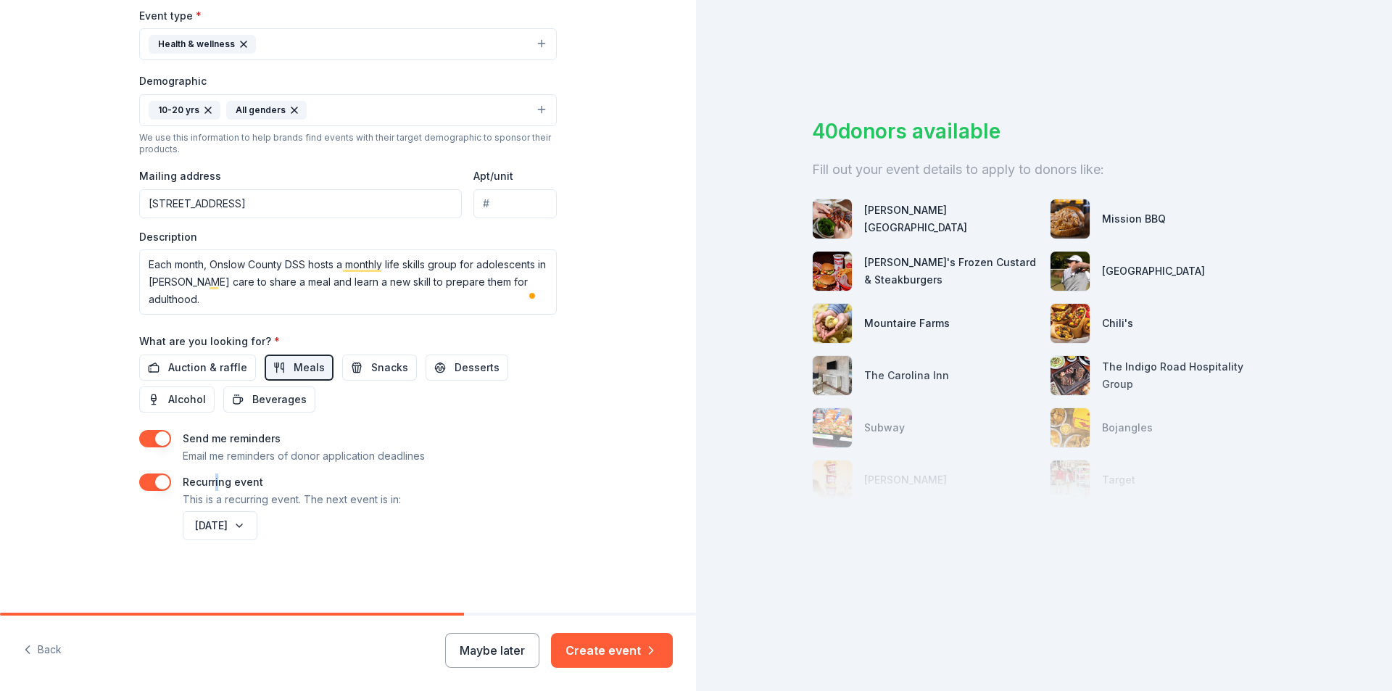
click at [257, 526] on button "[DATE]" at bounding box center [220, 525] width 75 height 29
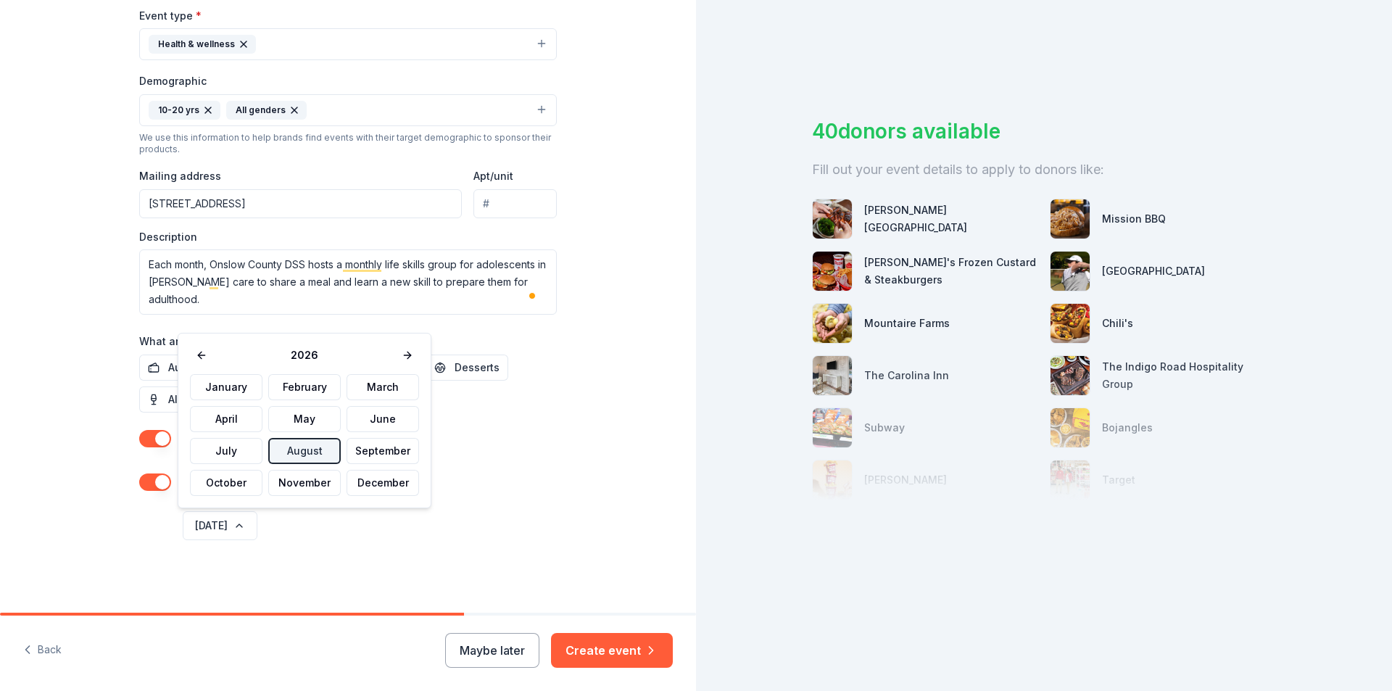
click at [197, 357] on button at bounding box center [201, 355] width 23 height 20
click at [382, 452] on button "September" at bounding box center [383, 451] width 73 height 26
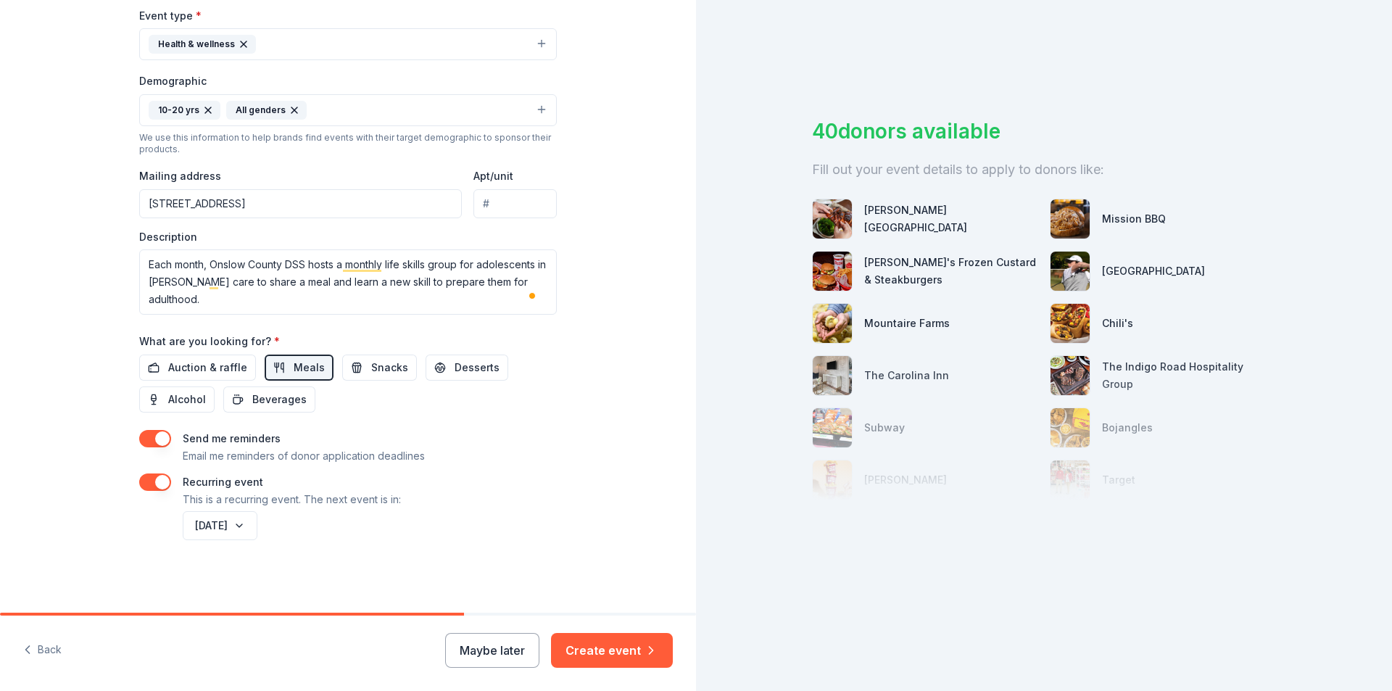
click at [384, 524] on div "[DATE]" at bounding box center [368, 525] width 377 height 35
click at [627, 650] on button "Create event" at bounding box center [612, 650] width 122 height 35
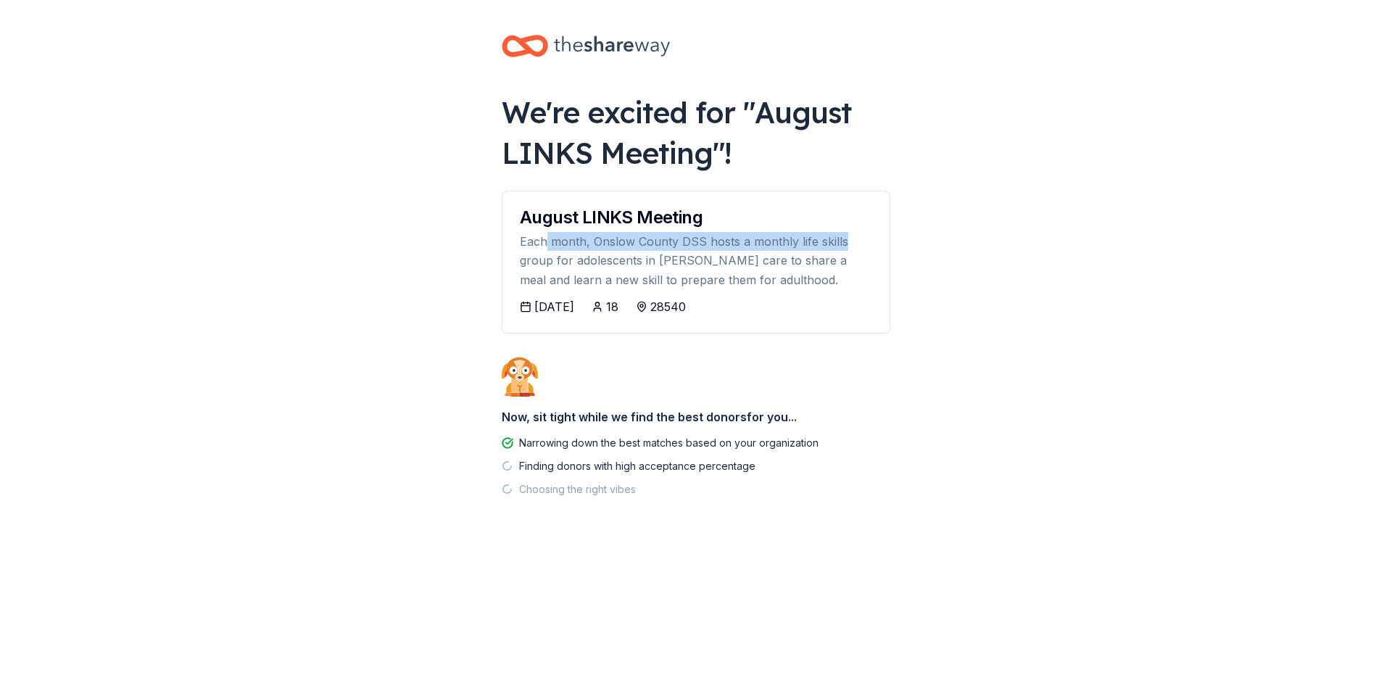
drag, startPoint x: 545, startPoint y: 241, endPoint x: 914, endPoint y: 249, distance: 369.2
click at [914, 249] on body "We're excited for " August LINKS Meeting "! August LINKS Meeting Each month, On…" at bounding box center [696, 345] width 1392 height 691
drag, startPoint x: 626, startPoint y: 260, endPoint x: 806, endPoint y: 264, distance: 180.6
click at [806, 264] on div "Each month, Onslow County DSS hosts a monthly life skills group for adolescents…" at bounding box center [696, 260] width 352 height 57
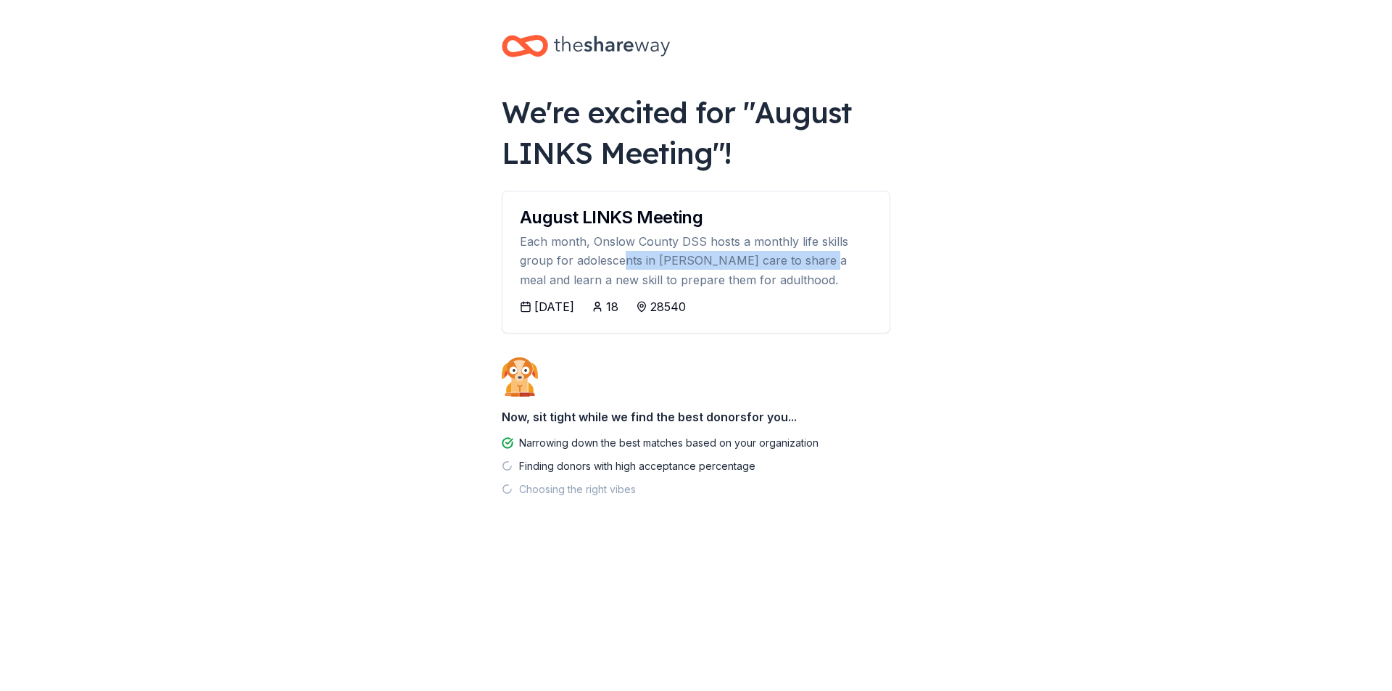
click at [806, 264] on div "Each month, Onslow County DSS hosts a monthly life skills group for adolescents…" at bounding box center [696, 260] width 352 height 57
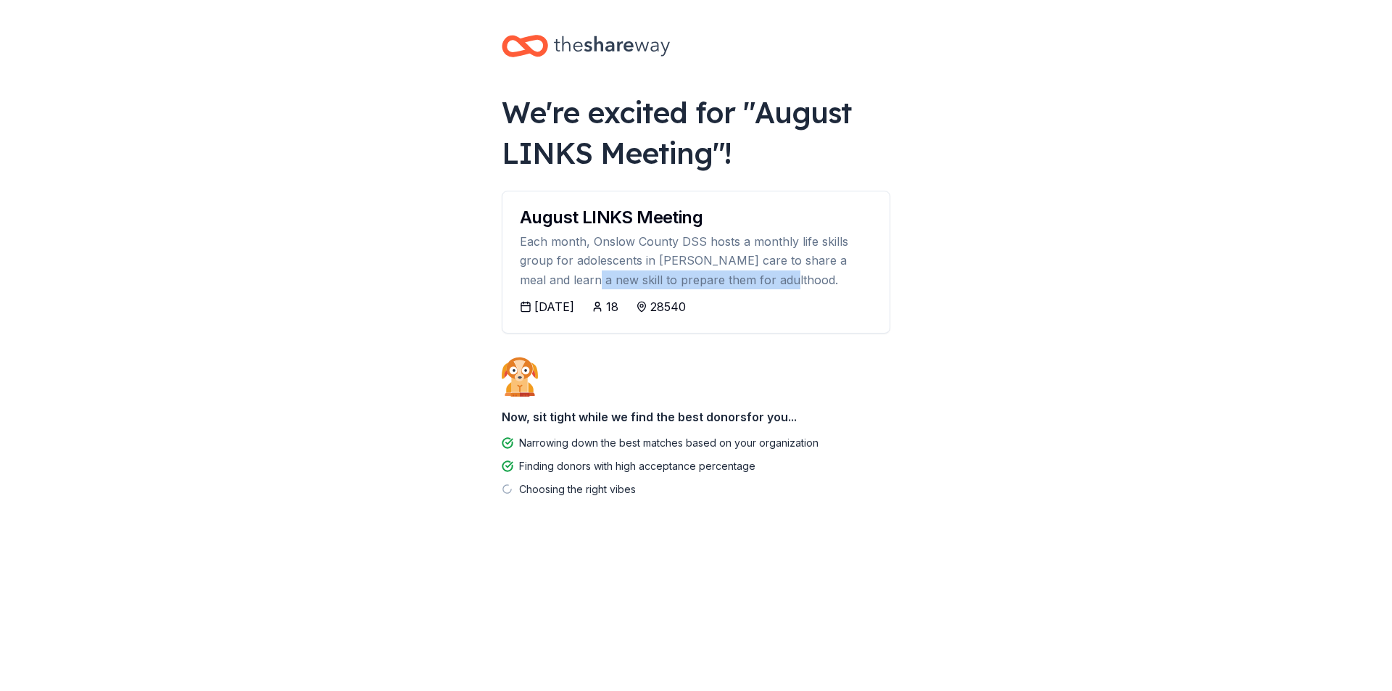
drag, startPoint x: 547, startPoint y: 272, endPoint x: 752, endPoint y: 288, distance: 205.8
click at [752, 288] on div "Each month, Onslow County DSS hosts a monthly life skills group for adolescents…" at bounding box center [696, 260] width 352 height 57
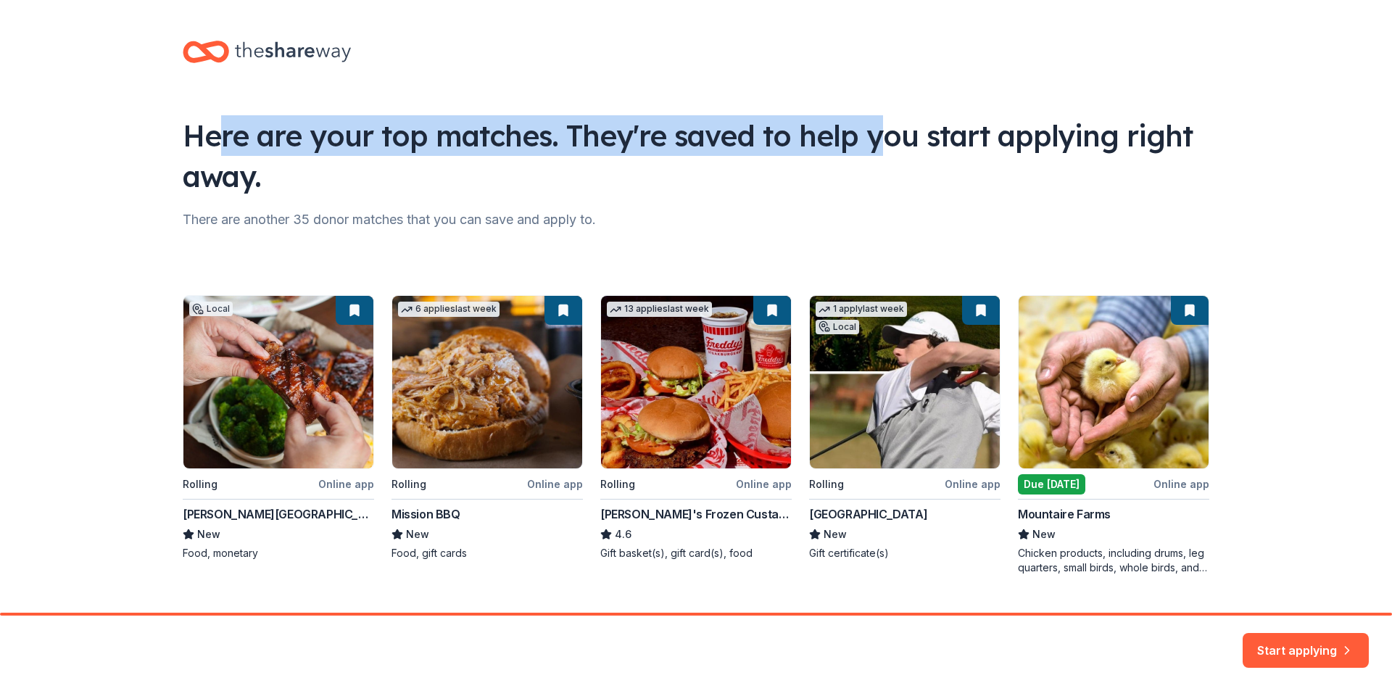
drag, startPoint x: 212, startPoint y: 141, endPoint x: 897, endPoint y: 141, distance: 685.3
click at [897, 141] on div "Here are your top matches. They're saved to help you start applying right away." at bounding box center [696, 155] width 1027 height 81
click at [898, 140] on div "Here are your top matches. They're saved to help you start applying right away." at bounding box center [696, 155] width 1027 height 81
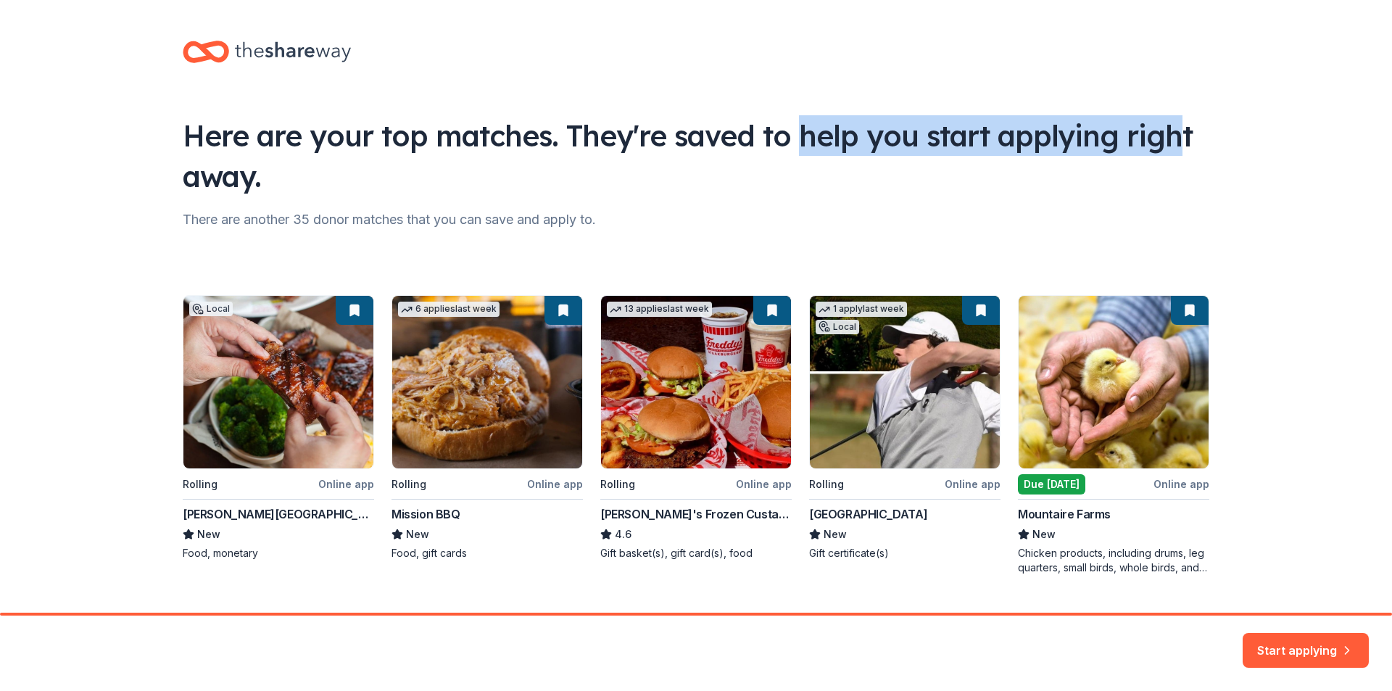
drag, startPoint x: 788, startPoint y: 145, endPoint x: 1168, endPoint y: 140, distance: 380.0
click at [1168, 140] on div "Here are your top matches. They're saved to help you start applying right away." at bounding box center [696, 155] width 1027 height 81
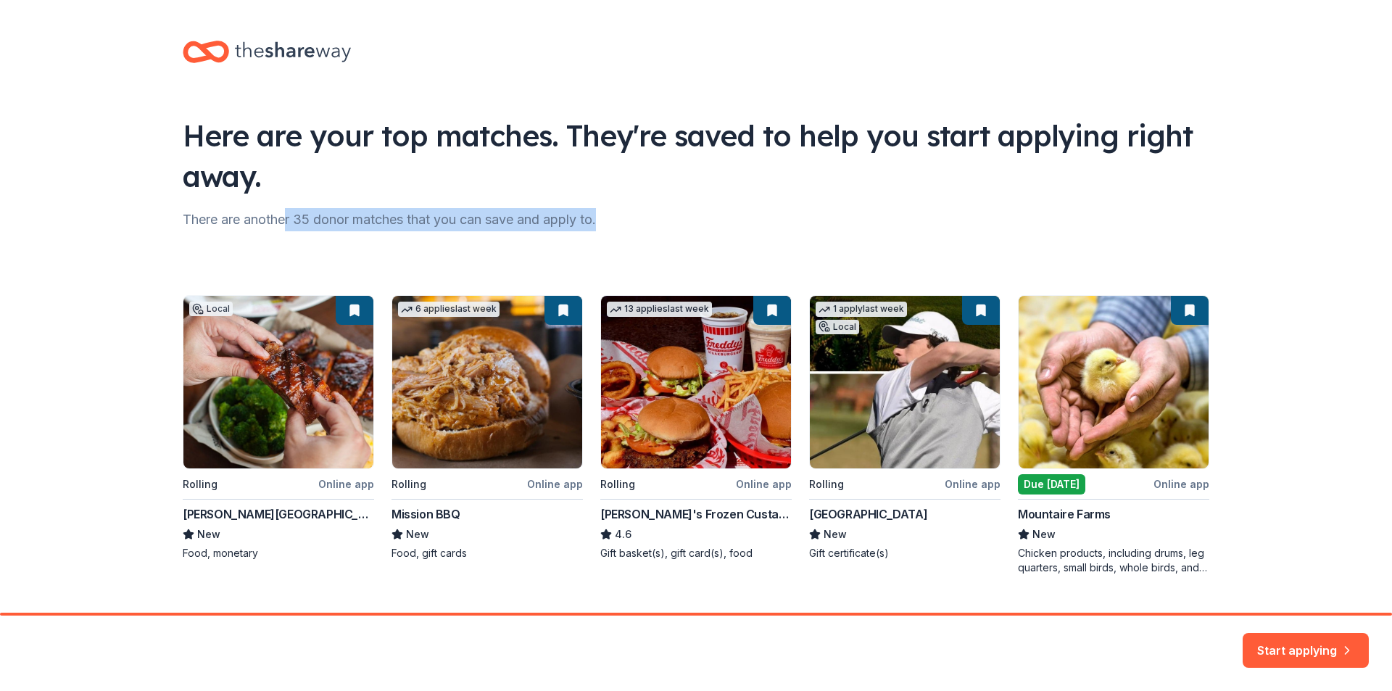
drag, startPoint x: 281, startPoint y: 218, endPoint x: 605, endPoint y: 219, distance: 323.4
click at [605, 219] on div "There are another 35 donor matches that you can save and apply to." at bounding box center [696, 219] width 1027 height 23
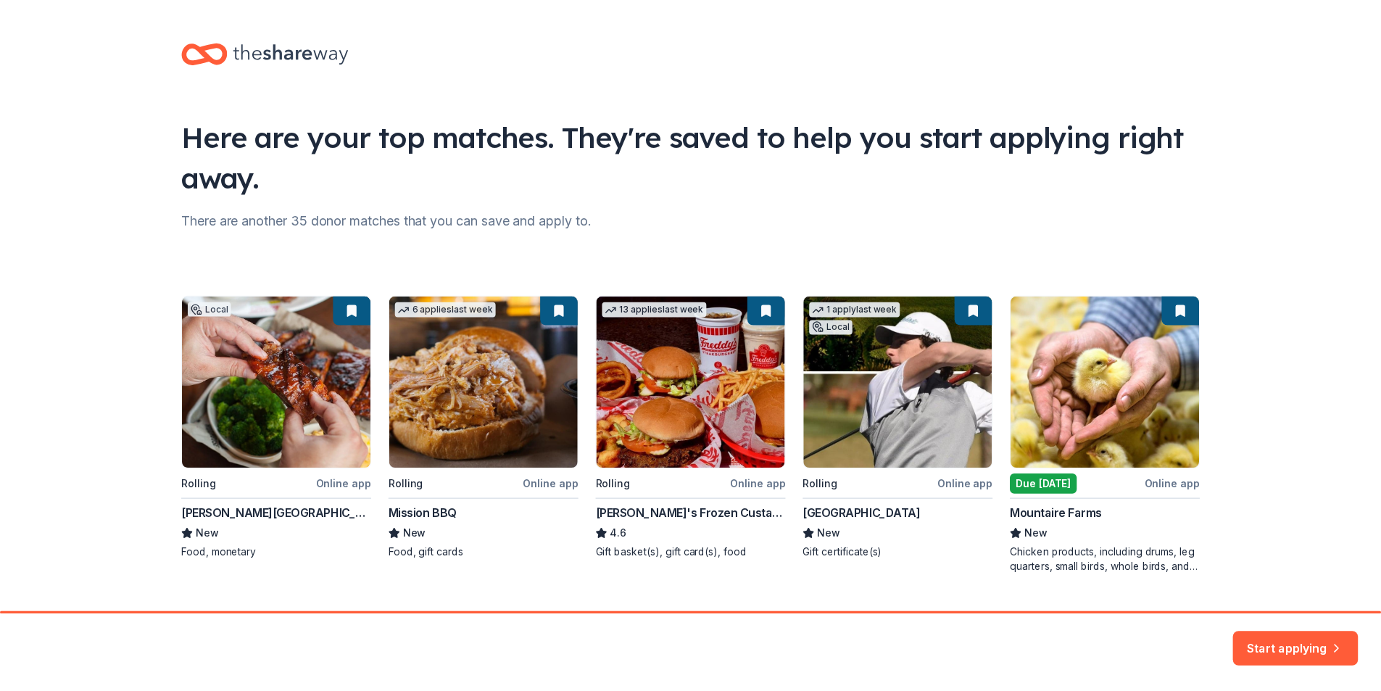
scroll to position [32, 0]
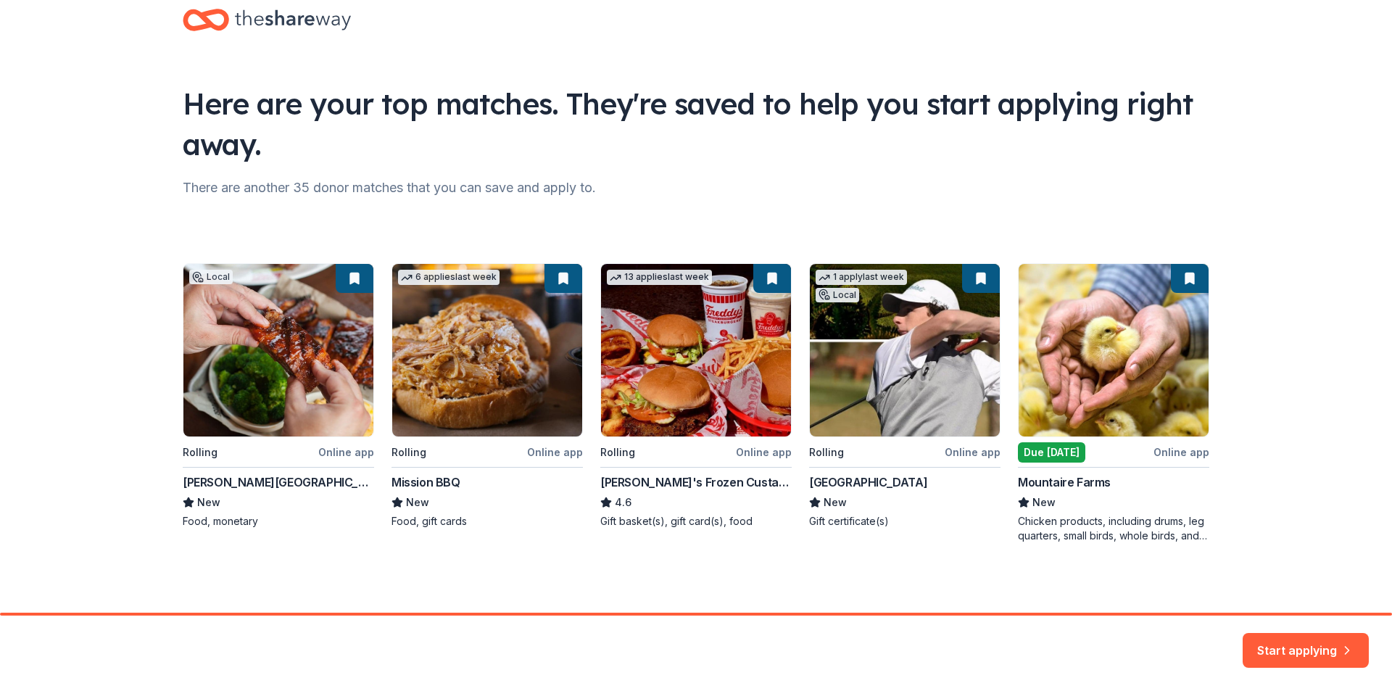
click at [1266, 636] on button "Start applying" at bounding box center [1306, 641] width 126 height 35
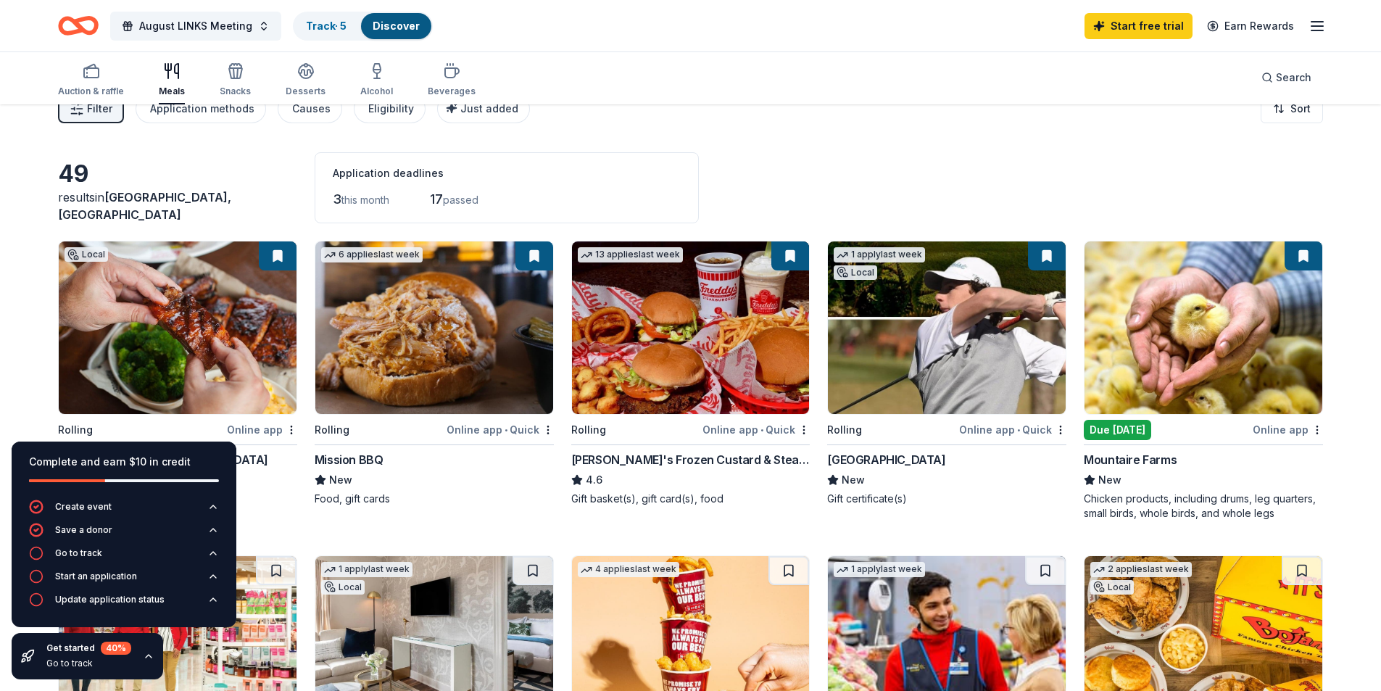
scroll to position [73, 0]
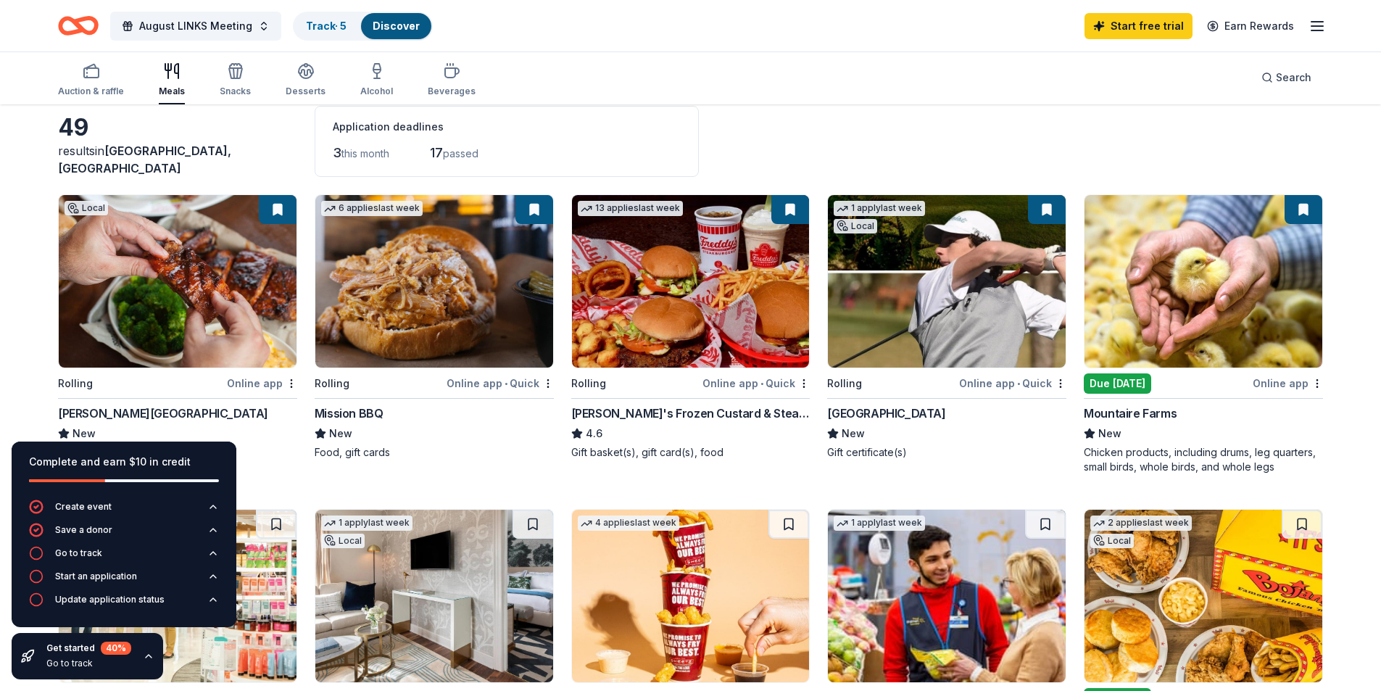
click at [383, 296] on img at bounding box center [434, 281] width 238 height 173
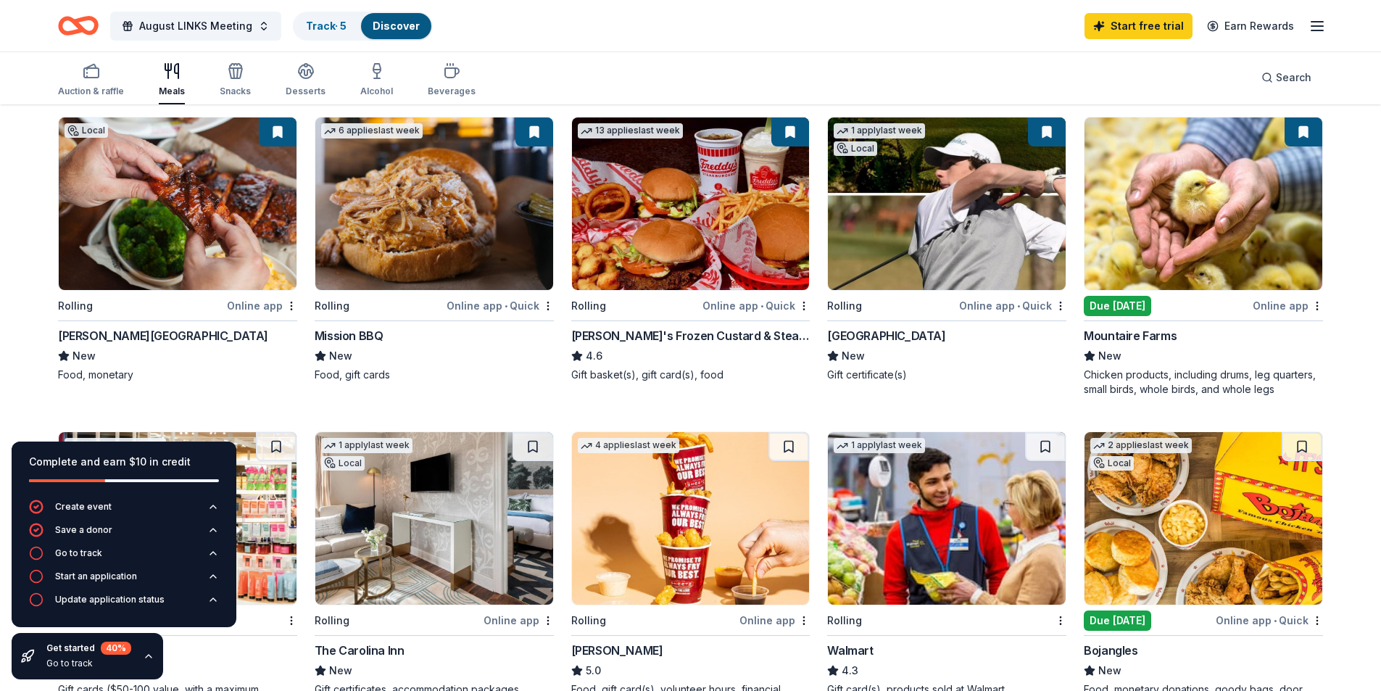
scroll to position [145, 0]
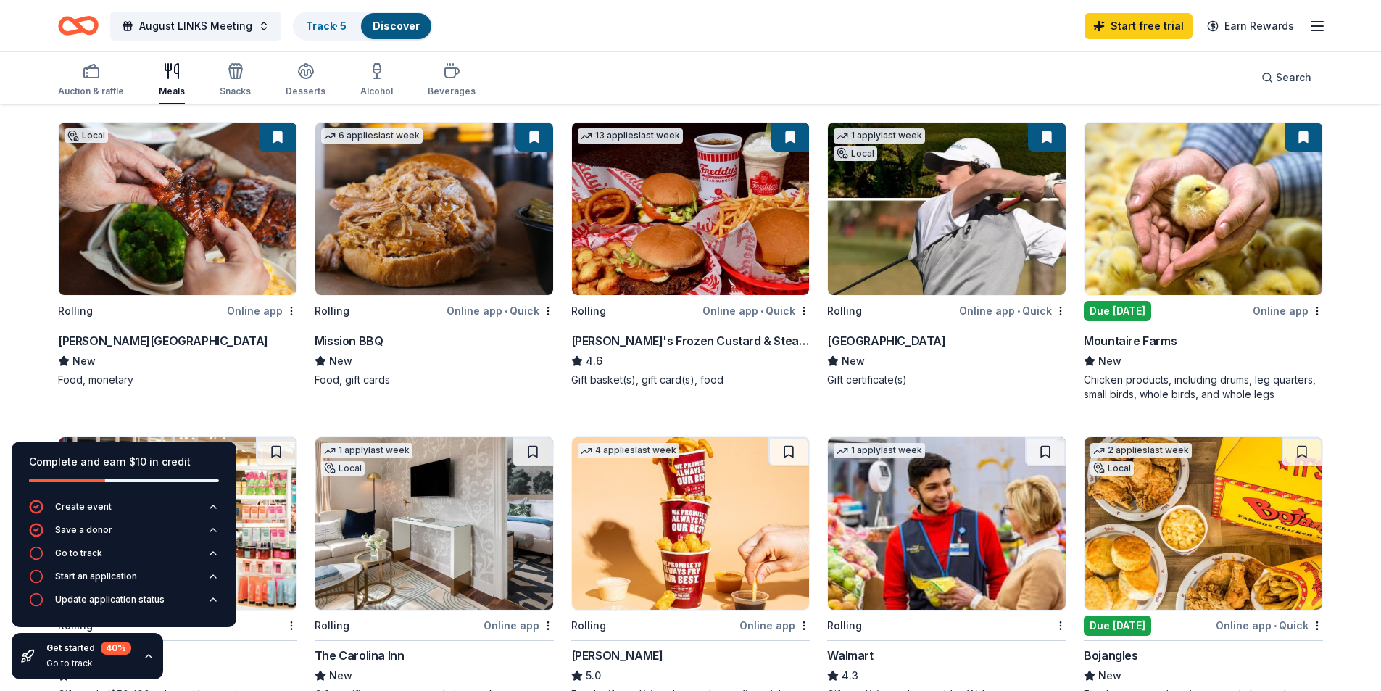
click at [115, 216] on img at bounding box center [178, 209] width 238 height 173
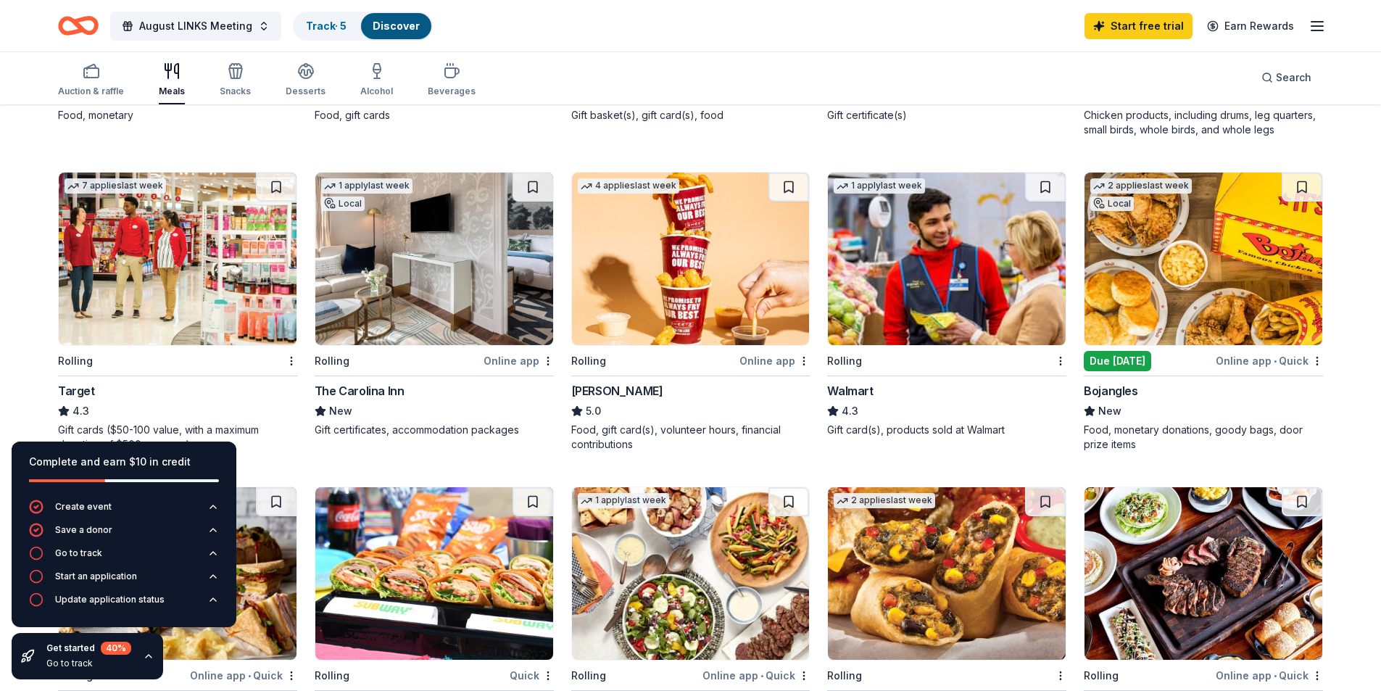
scroll to position [435, 0]
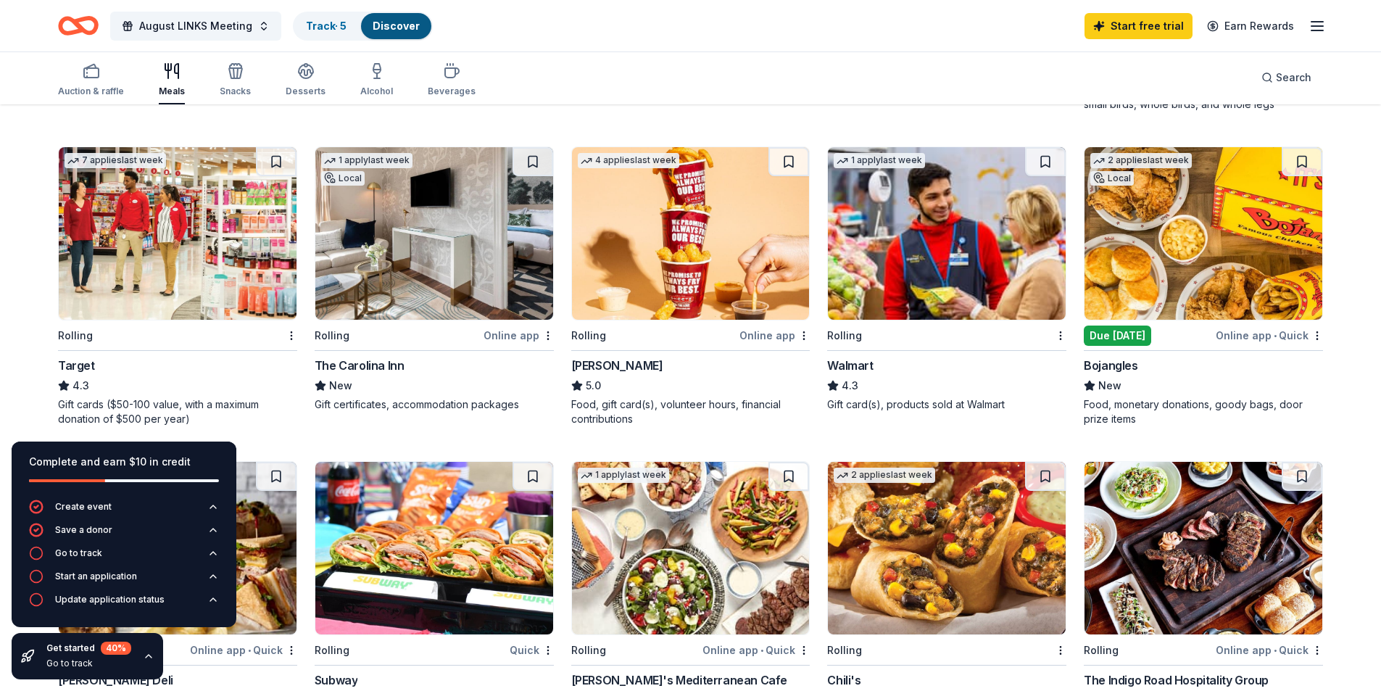
click at [105, 326] on div "7 applies last week Rolling Target 4.3 Gift cards ($50-100 value, with a maximu…" at bounding box center [177, 286] width 239 height 280
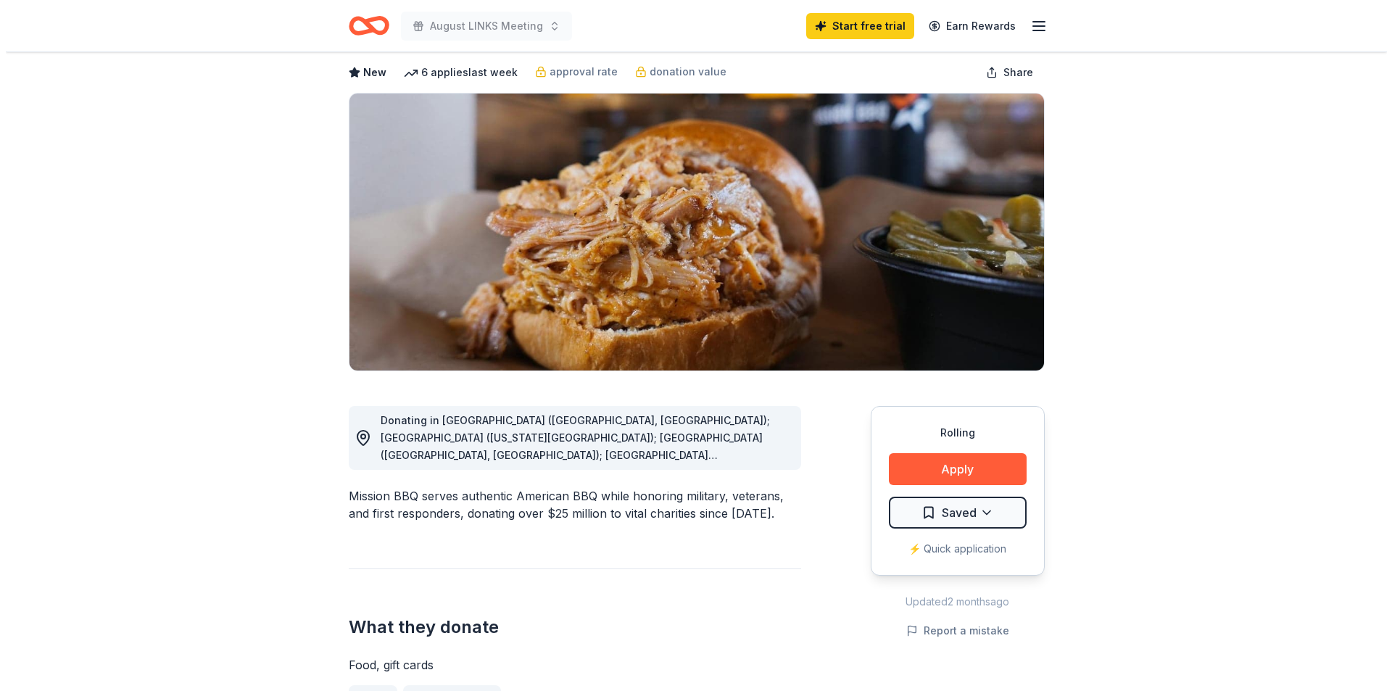
scroll to position [145, 0]
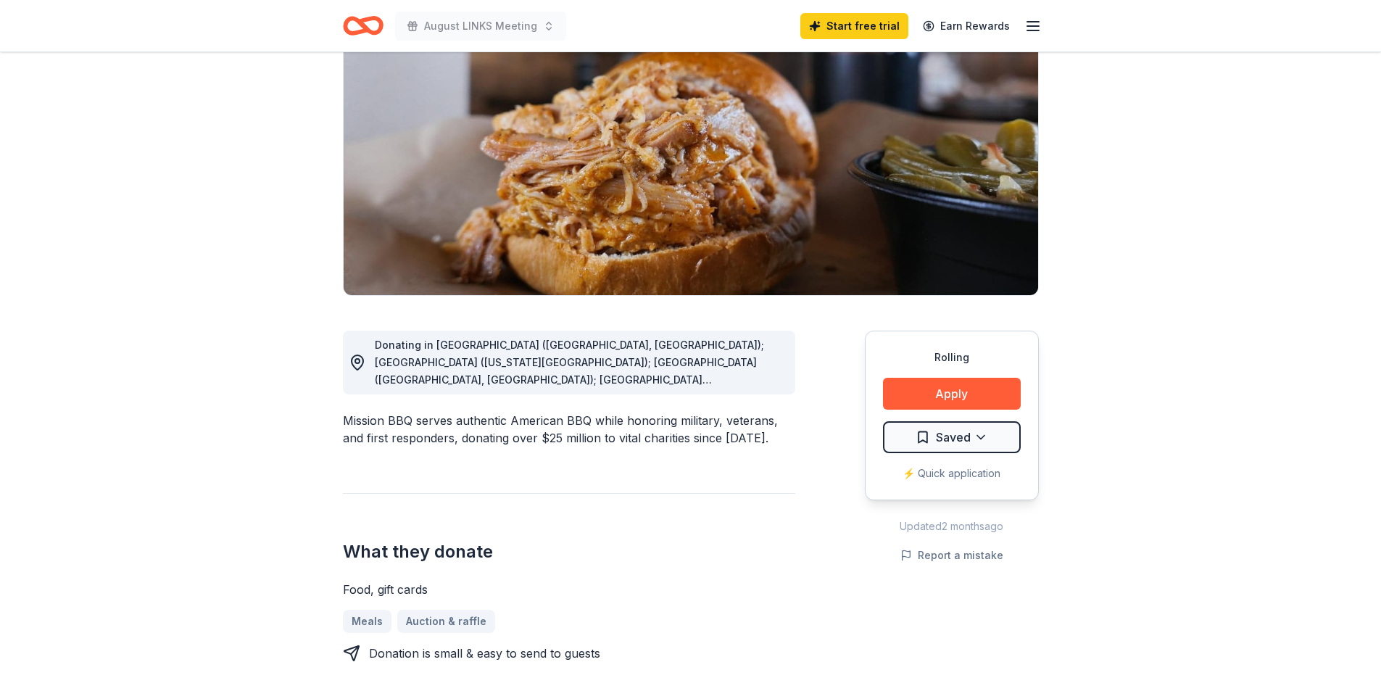
click at [954, 388] on button "Apply" at bounding box center [952, 394] width 138 height 32
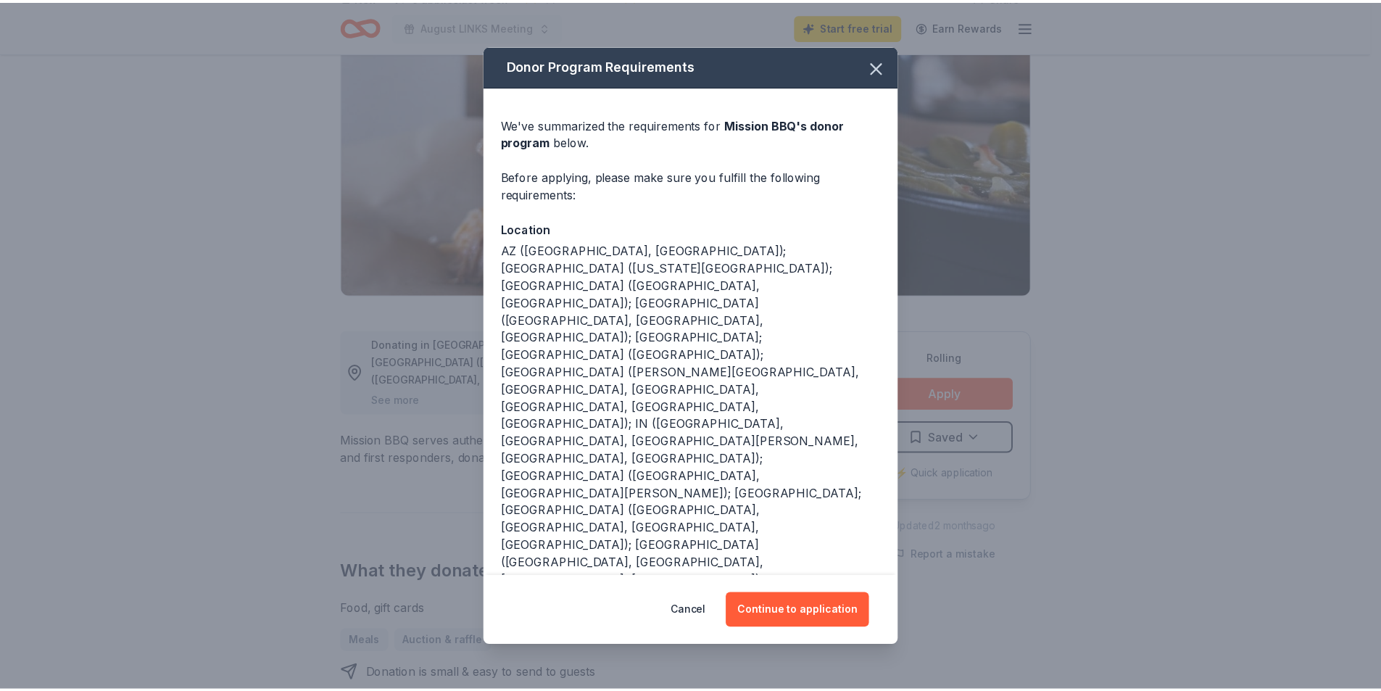
scroll to position [25, 0]
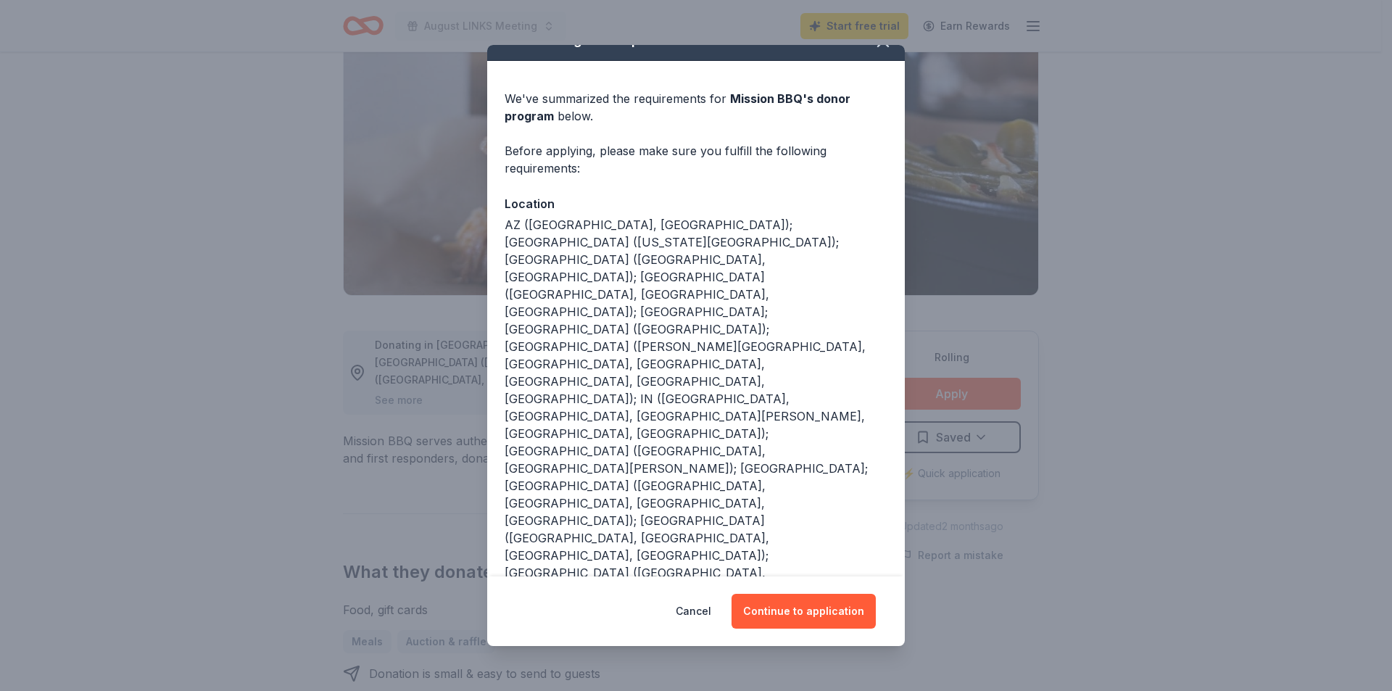
click at [811, 611] on button "Continue to application" at bounding box center [804, 611] width 144 height 35
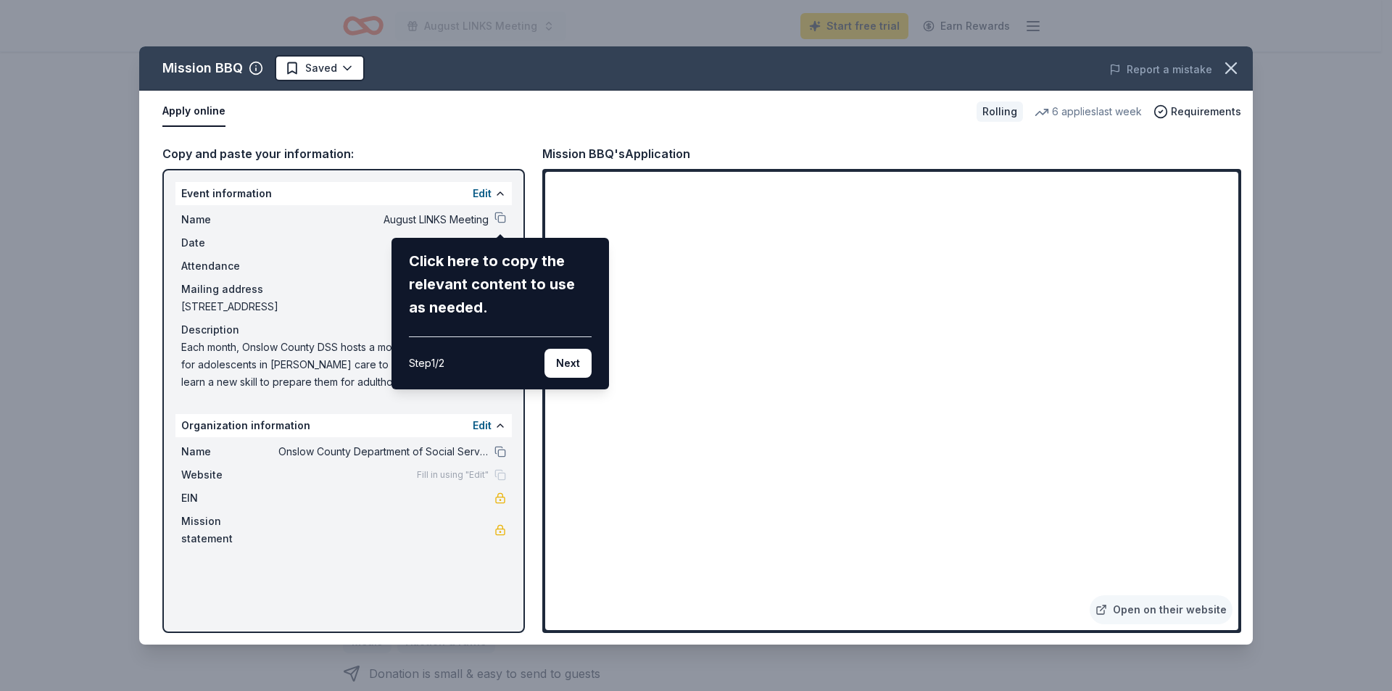
click at [570, 358] on button "Next" at bounding box center [568, 363] width 47 height 29
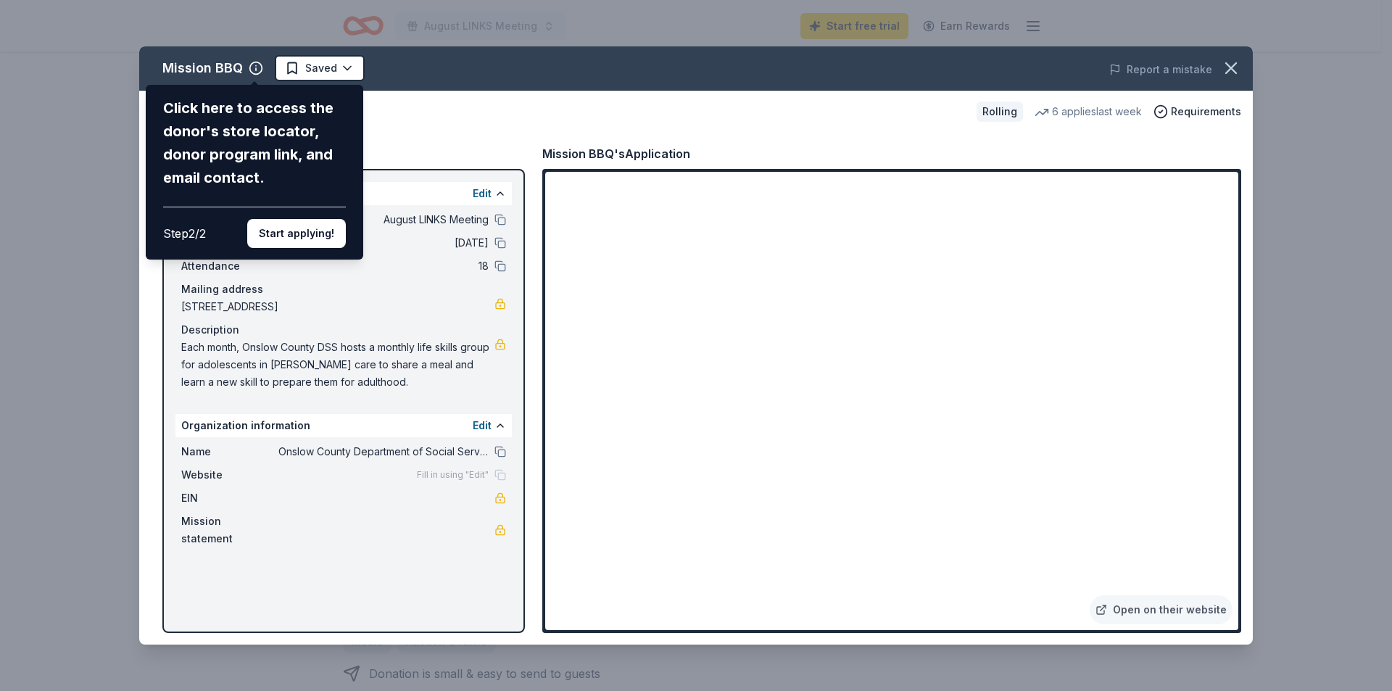
click at [289, 231] on button "Start applying!" at bounding box center [296, 233] width 99 height 29
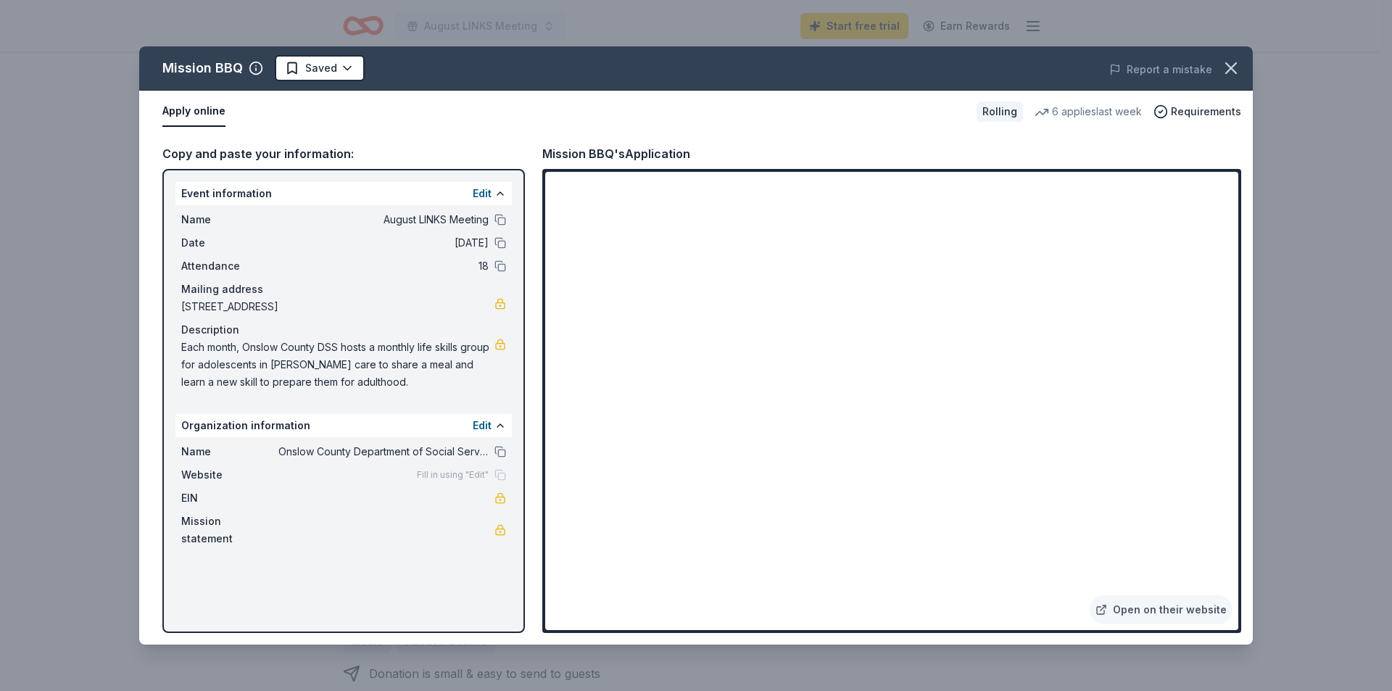
click at [503, 219] on button at bounding box center [501, 220] width 12 height 12
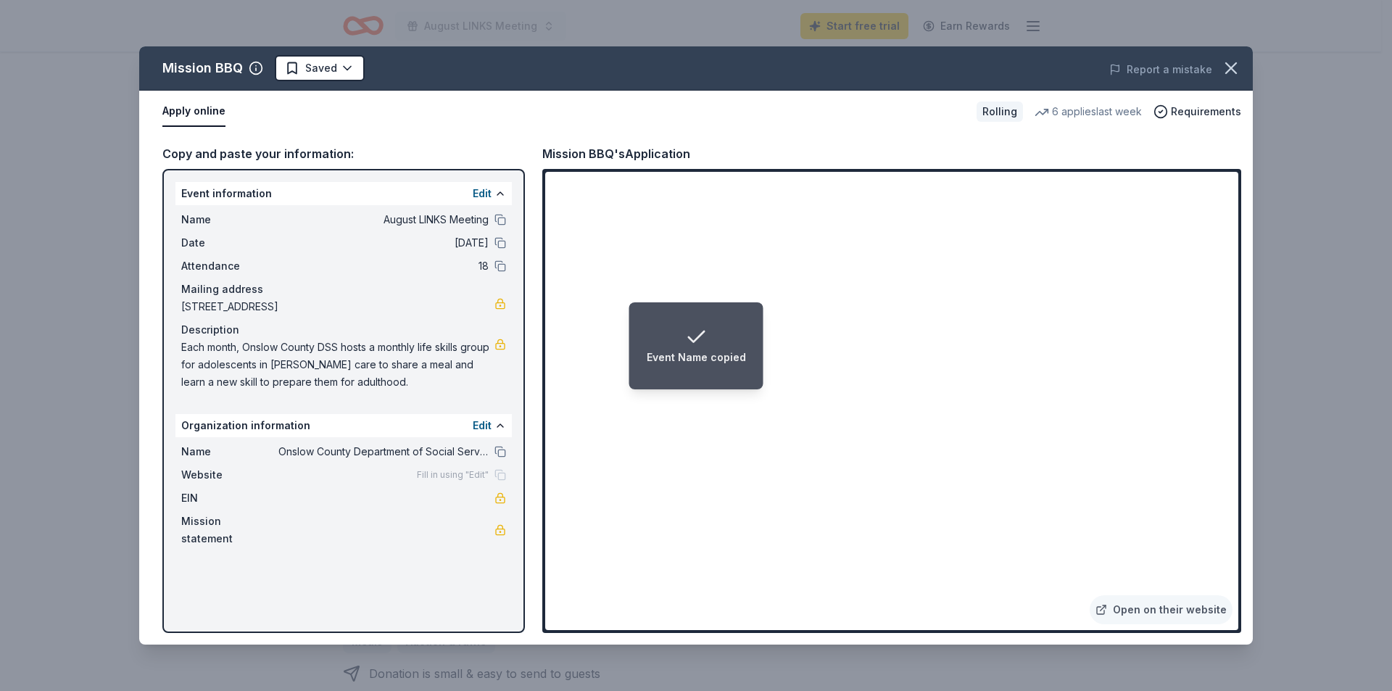
drag, startPoint x: 359, startPoint y: 391, endPoint x: 191, endPoint y: 363, distance: 169.9
click at [191, 363] on span "Each month, Onslow County DSS hosts a monthly life skills group for adolescents…" at bounding box center [337, 365] width 313 height 52
drag, startPoint x: 188, startPoint y: 343, endPoint x: 332, endPoint y: 370, distance: 146.8
click at [332, 370] on span "Each month, Onslow County DSS hosts a monthly life skills group for adolescents…" at bounding box center [337, 365] width 313 height 52
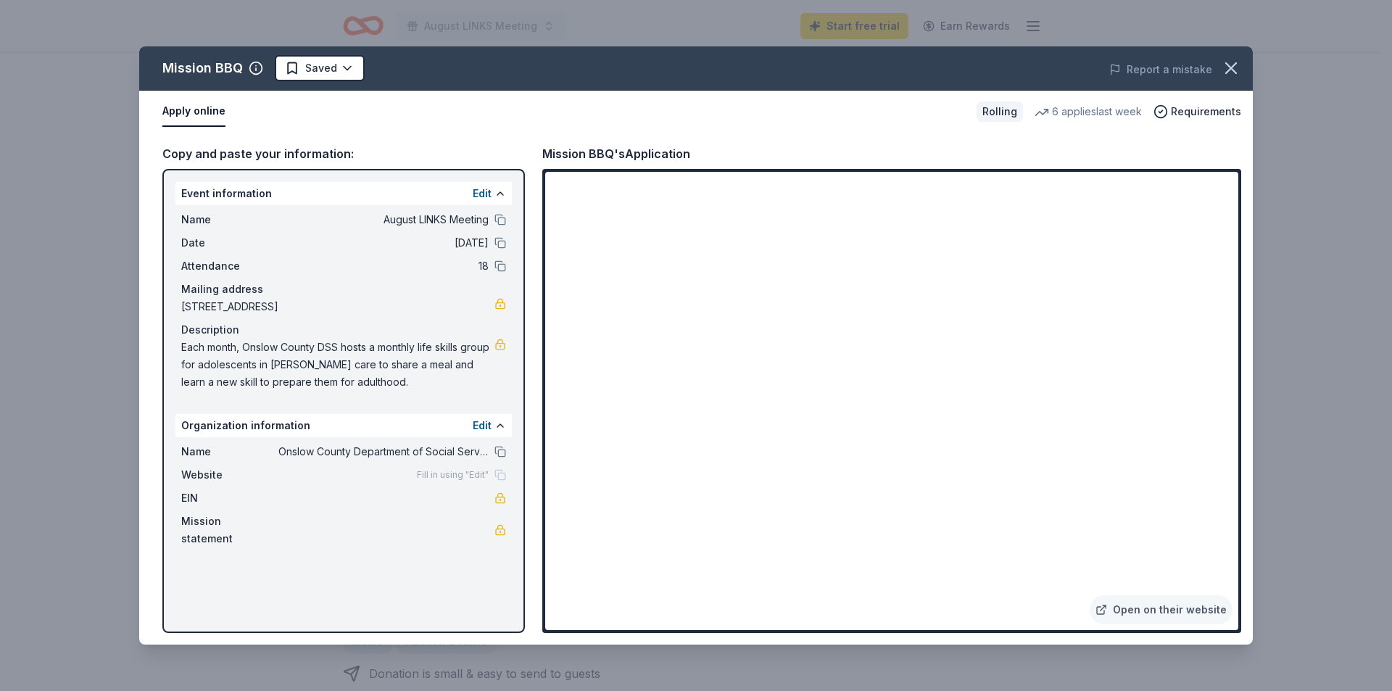
click at [1231, 71] on icon "button" at bounding box center [1231, 68] width 20 height 20
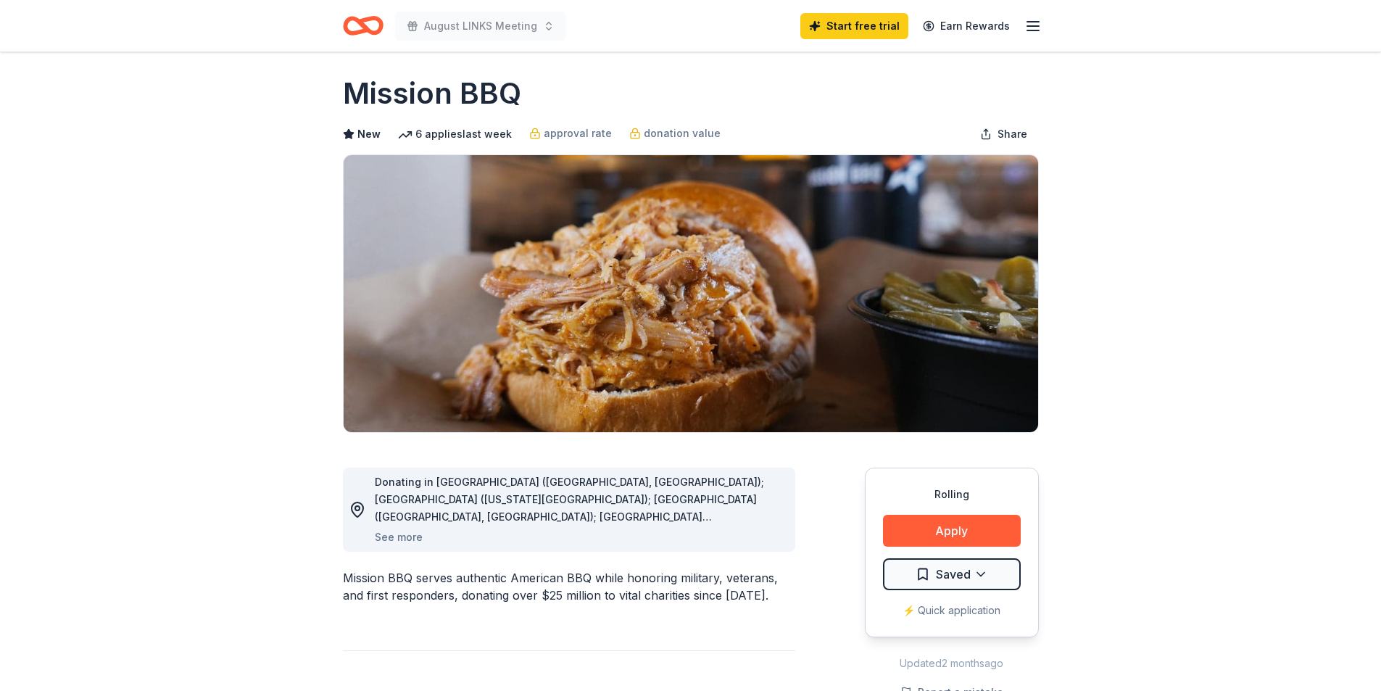
scroll to position [0, 0]
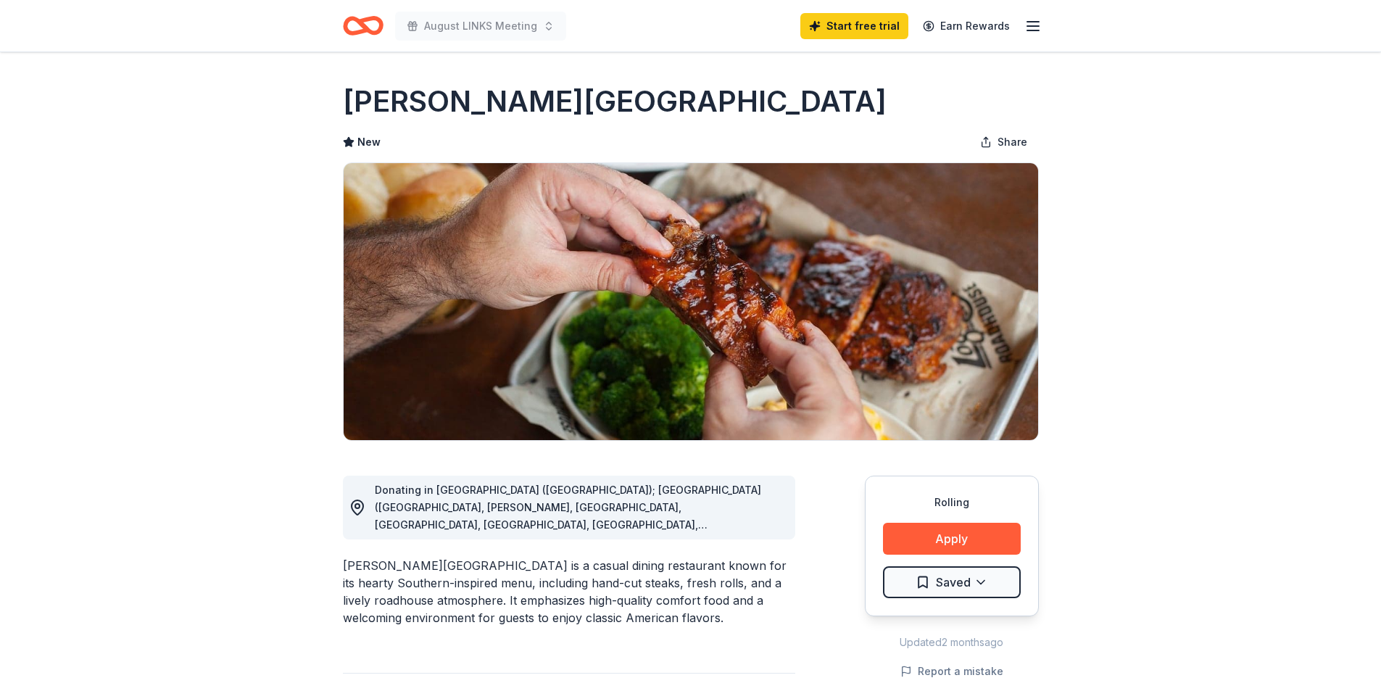
click at [993, 547] on button "Apply" at bounding box center [952, 539] width 138 height 32
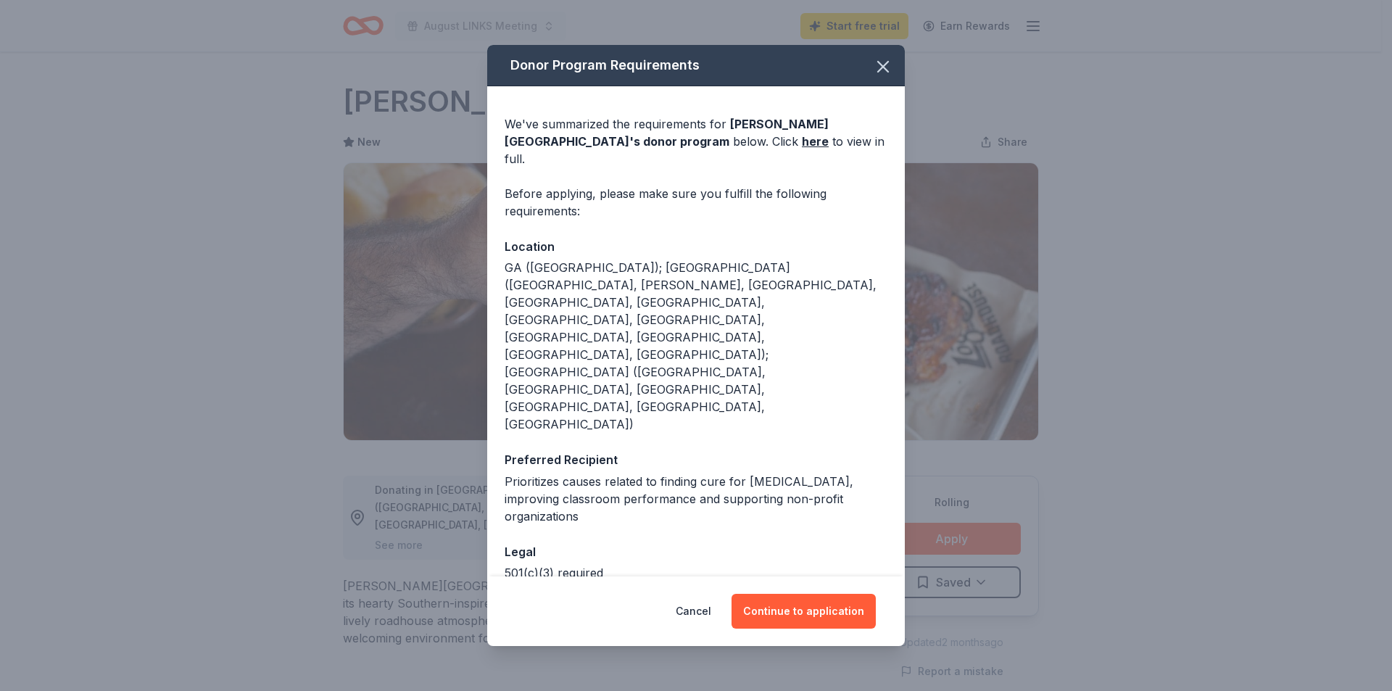
click at [828, 594] on button "Continue to application" at bounding box center [804, 611] width 144 height 35
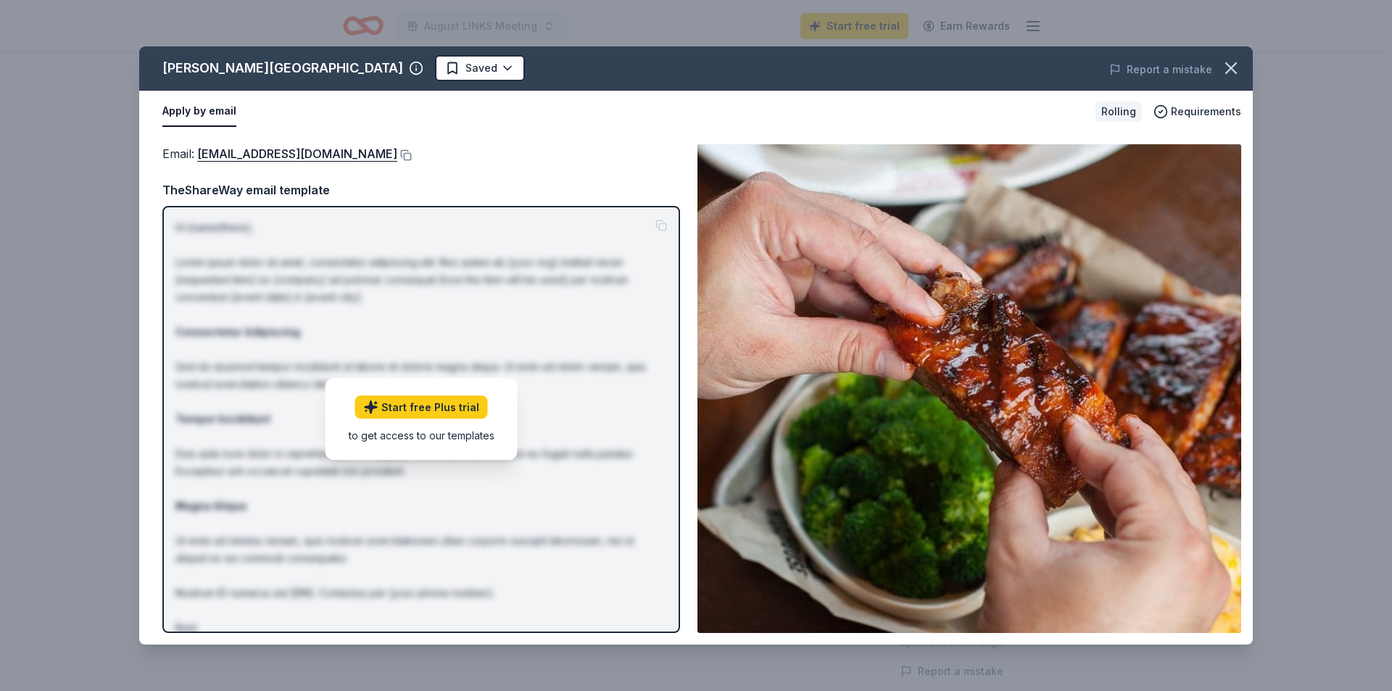
click at [412, 156] on button at bounding box center [404, 155] width 15 height 12
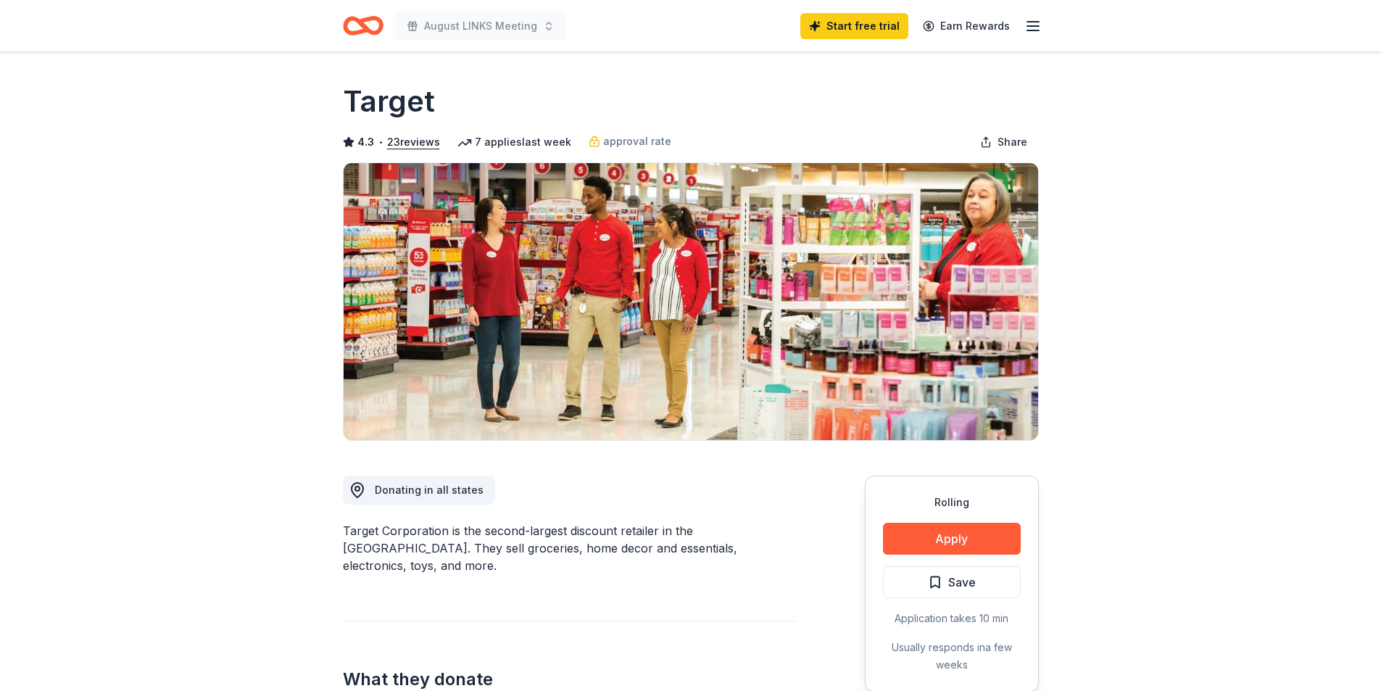
click at [933, 540] on button "Apply" at bounding box center [952, 539] width 138 height 32
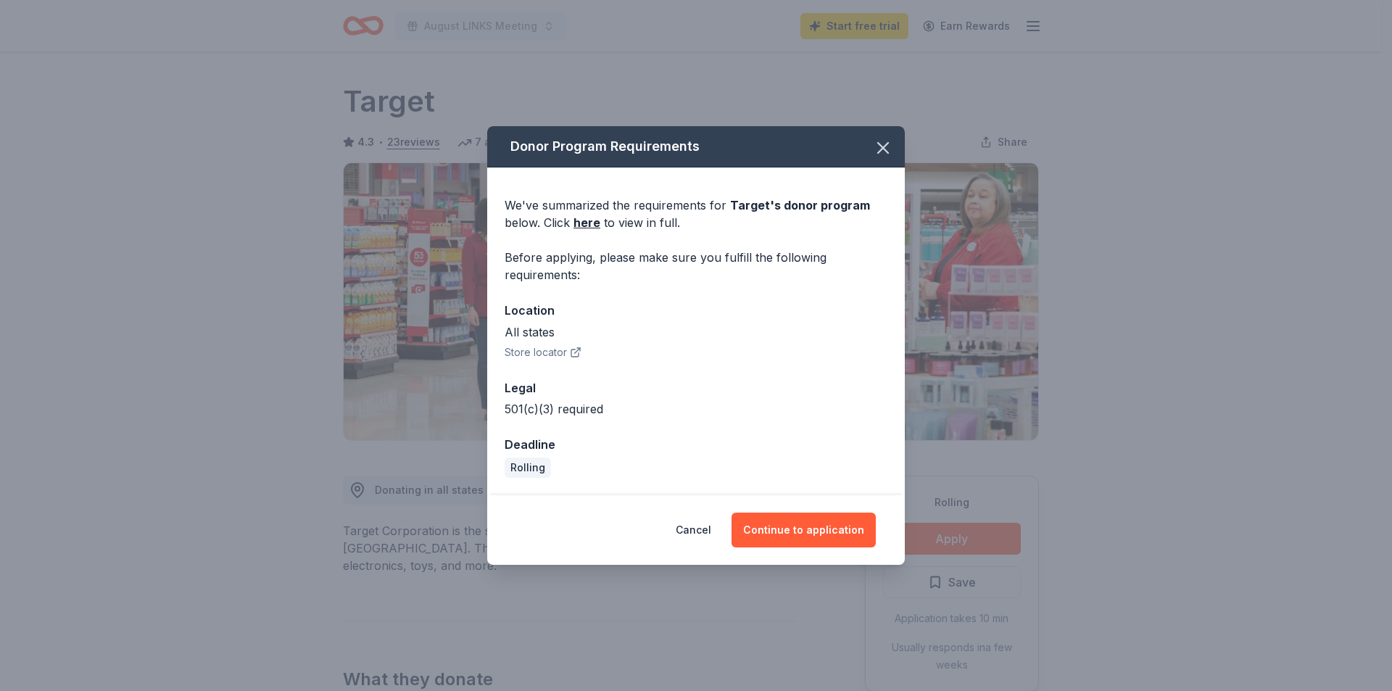
click at [594, 220] on link "here" at bounding box center [587, 222] width 27 height 17
